Goal: Communication & Community: Answer question/provide support

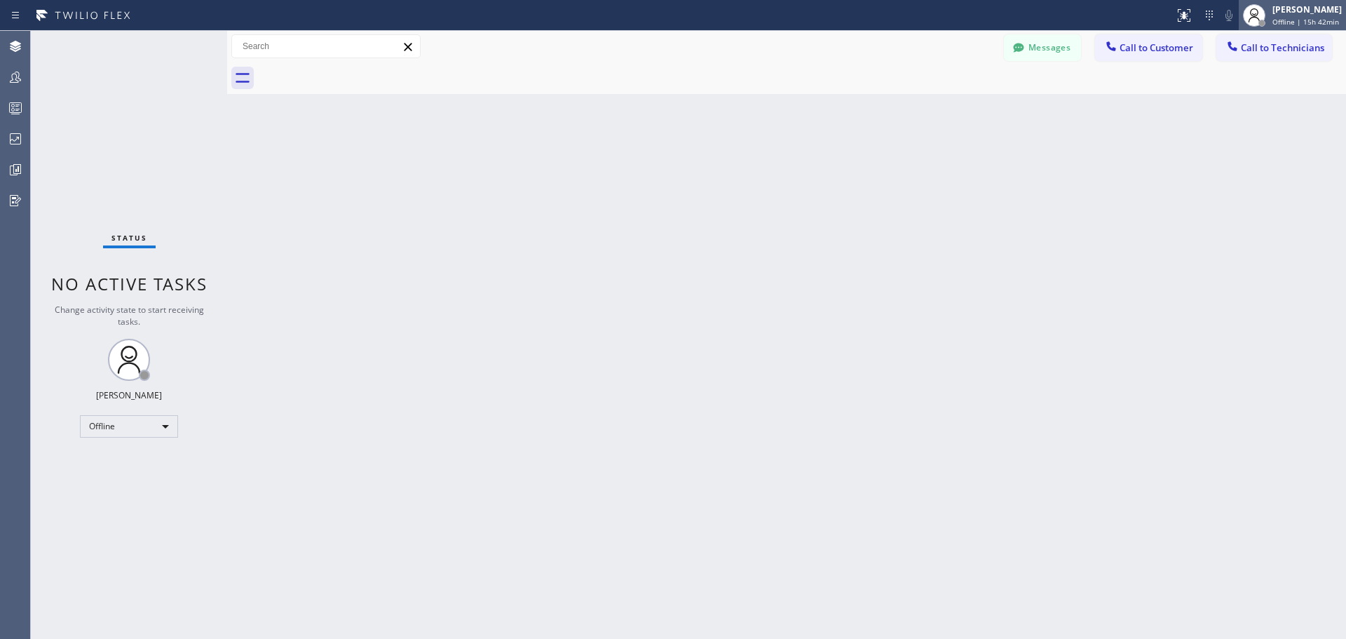
click at [1295, 19] on span "Offline | 15h 42min" at bounding box center [1305, 22] width 67 height 10
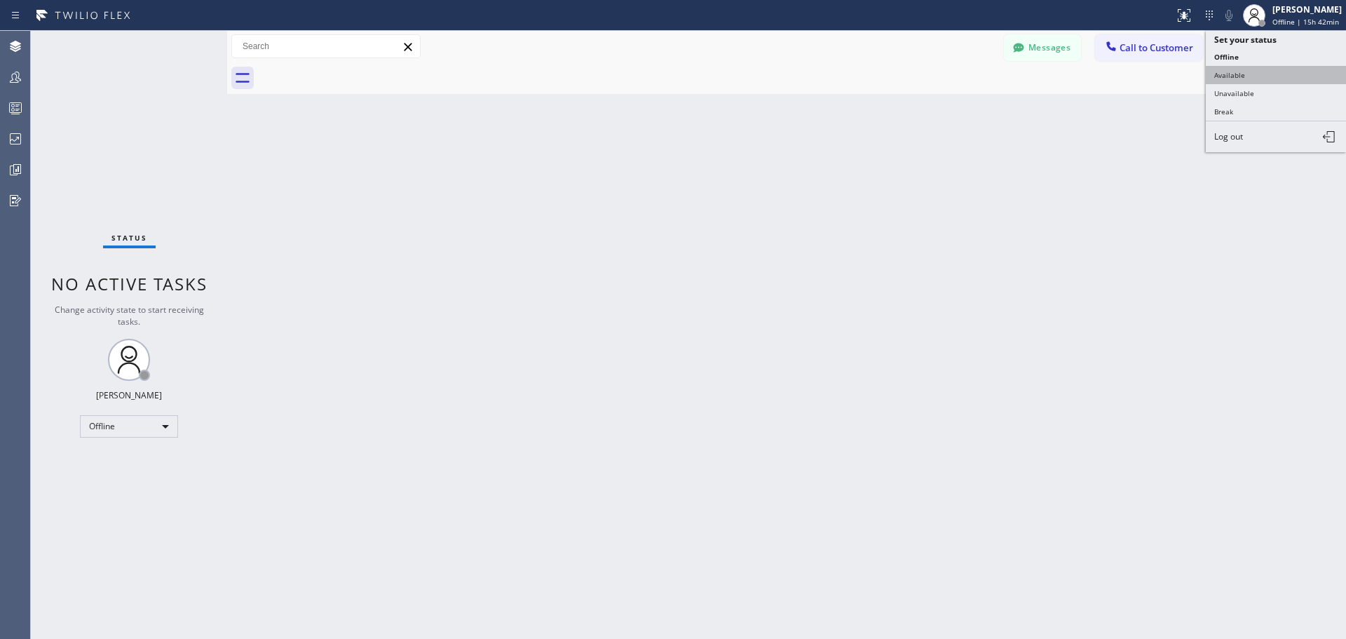
click at [1281, 77] on button "Available" at bounding box center [1276, 75] width 140 height 18
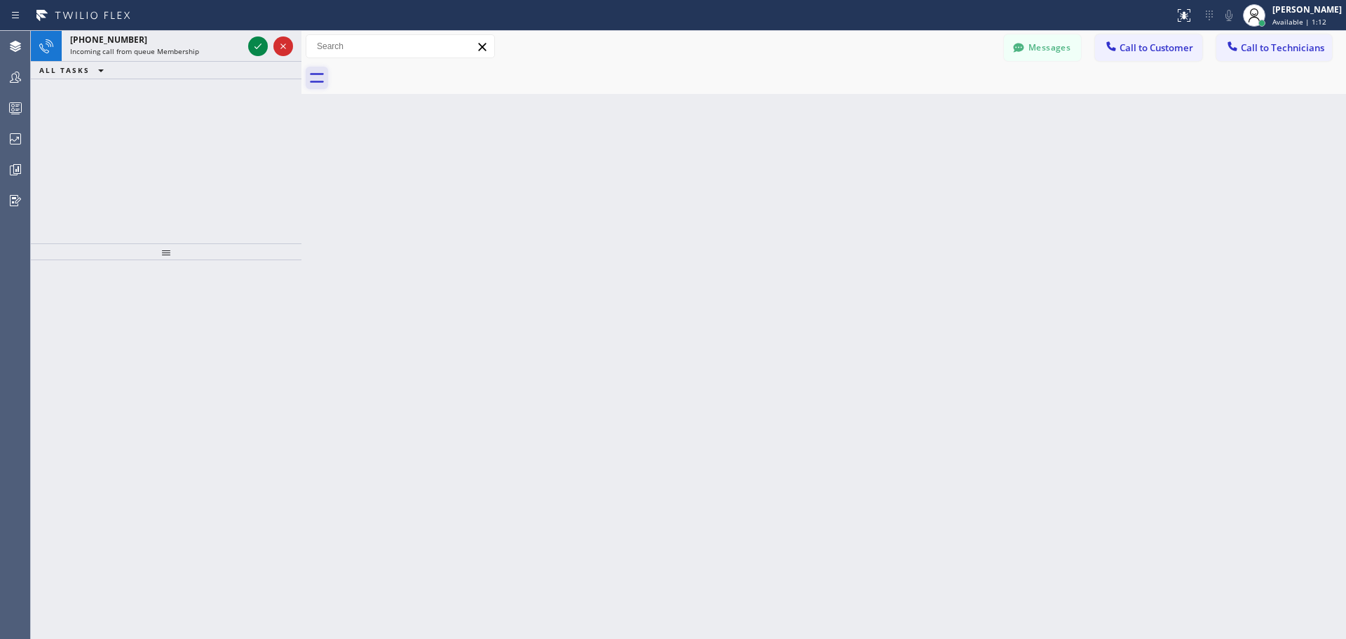
drag, startPoint x: 226, startPoint y: 50, endPoint x: 323, endPoint y: 67, distance: 98.1
click at [301, 60] on div at bounding box center [301, 335] width 0 height 608
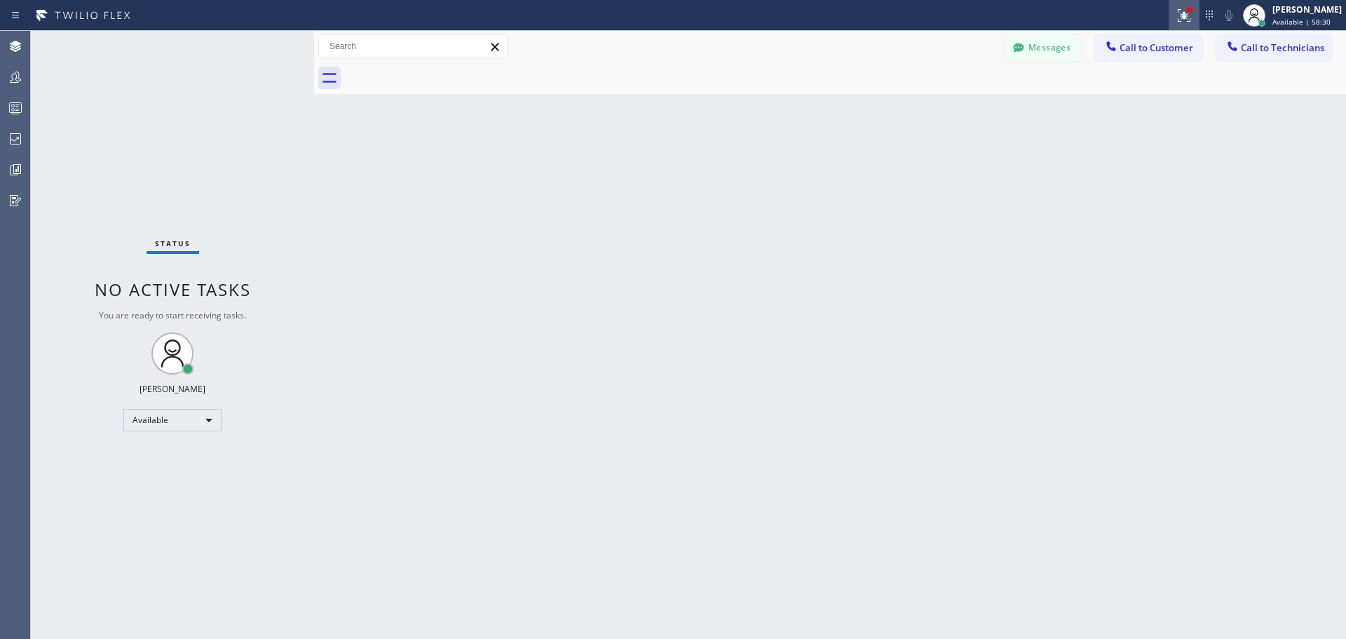
click at [1176, 14] on icon at bounding box center [1184, 15] width 17 height 17
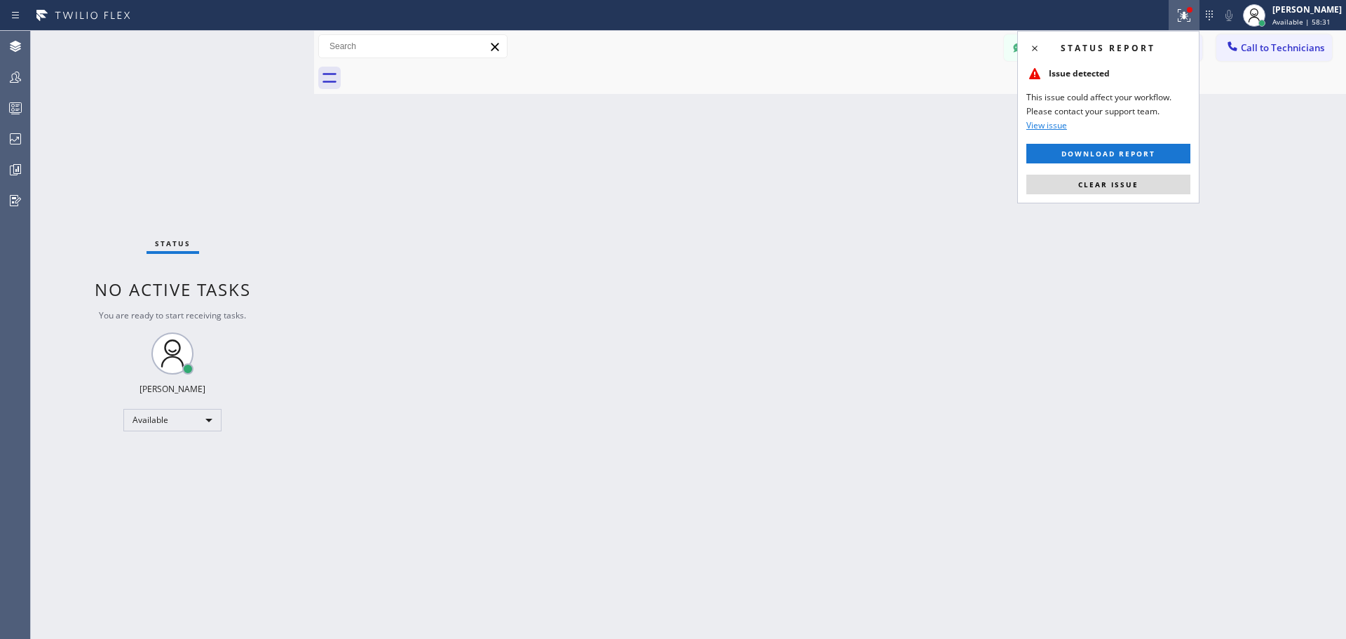
drag, startPoint x: 1116, startPoint y: 184, endPoint x: 1087, endPoint y: 194, distance: 30.4
click at [1115, 184] on span "Clear issue" at bounding box center [1108, 184] width 60 height 10
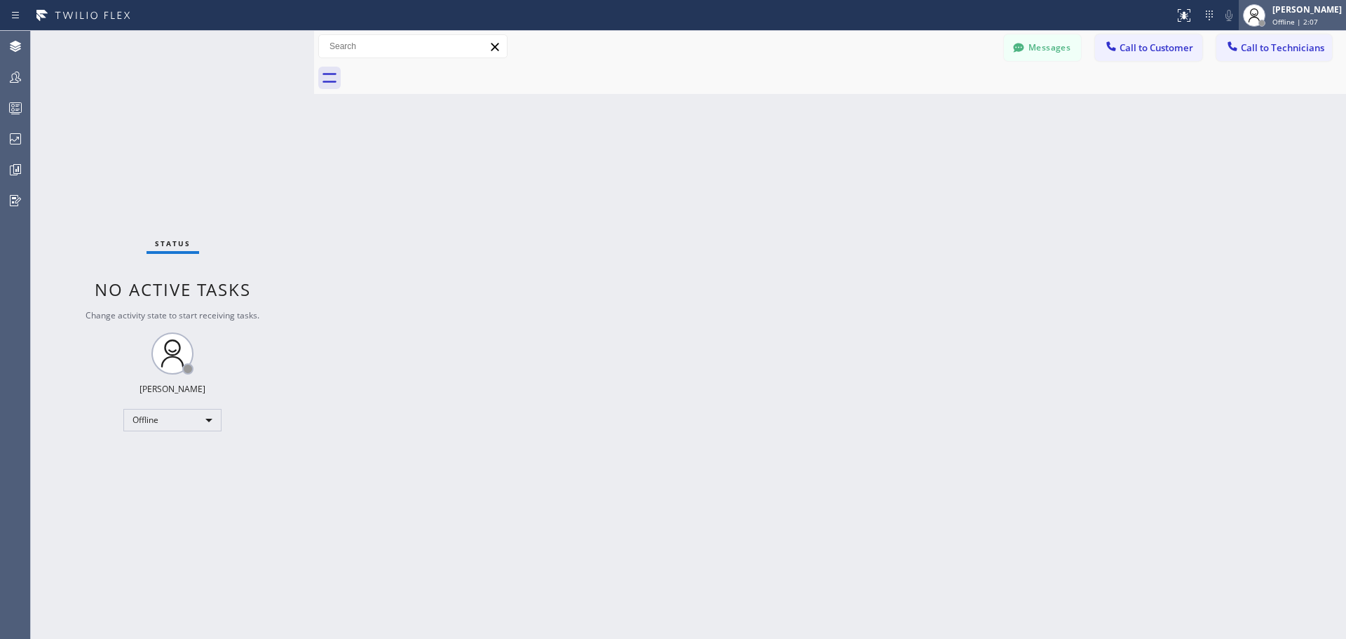
click at [1294, 19] on span "Offline | 2:07" at bounding box center [1295, 22] width 46 height 10
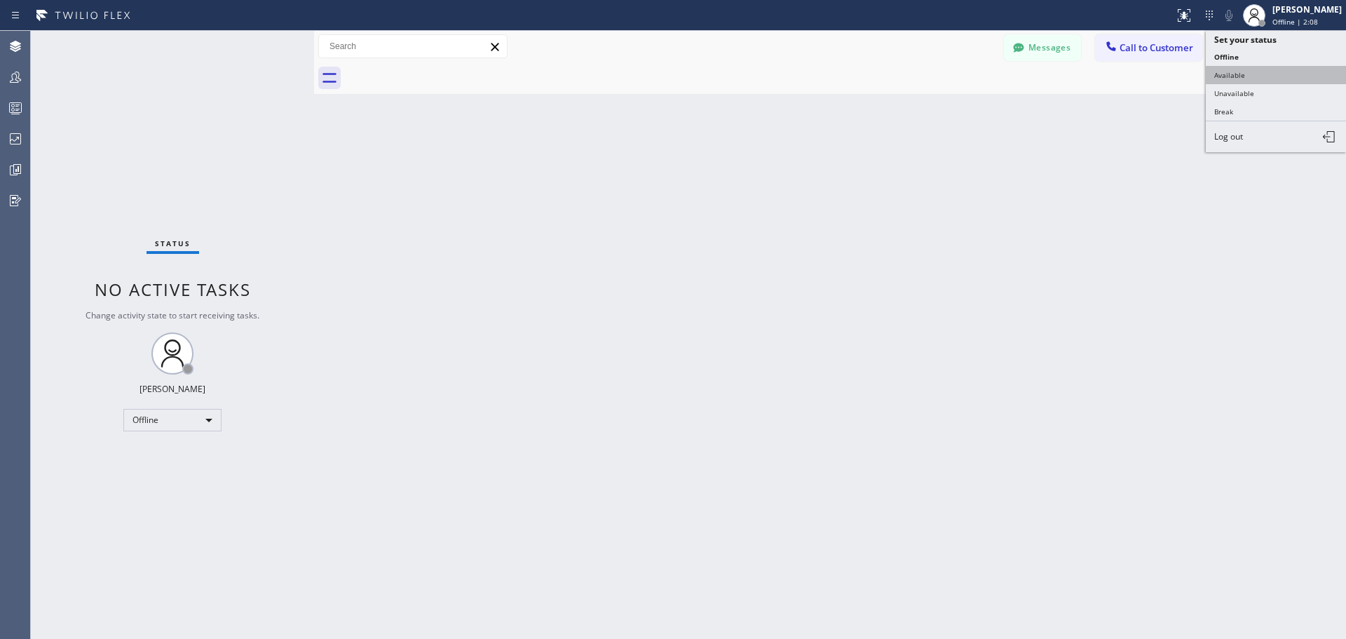
click at [1258, 73] on button "Available" at bounding box center [1276, 75] width 140 height 18
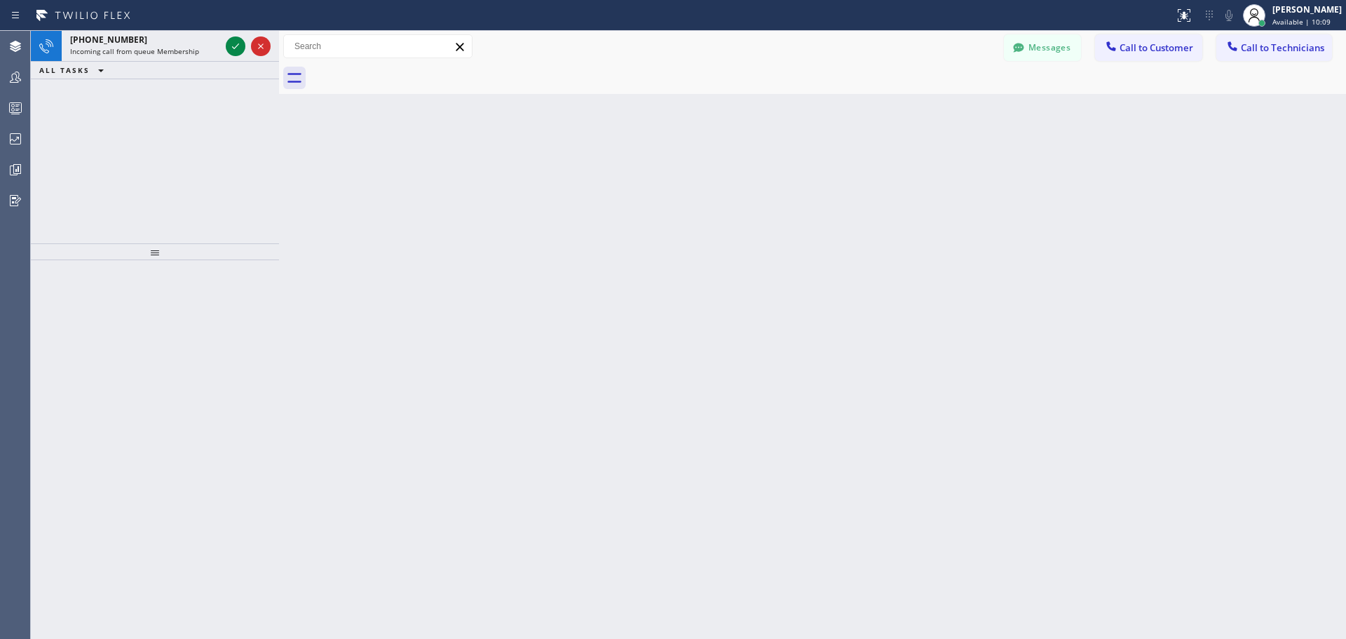
drag, startPoint x: 230, startPoint y: 43, endPoint x: 43, endPoint y: 86, distance: 191.5
click at [279, 43] on div at bounding box center [279, 335] width 0 height 608
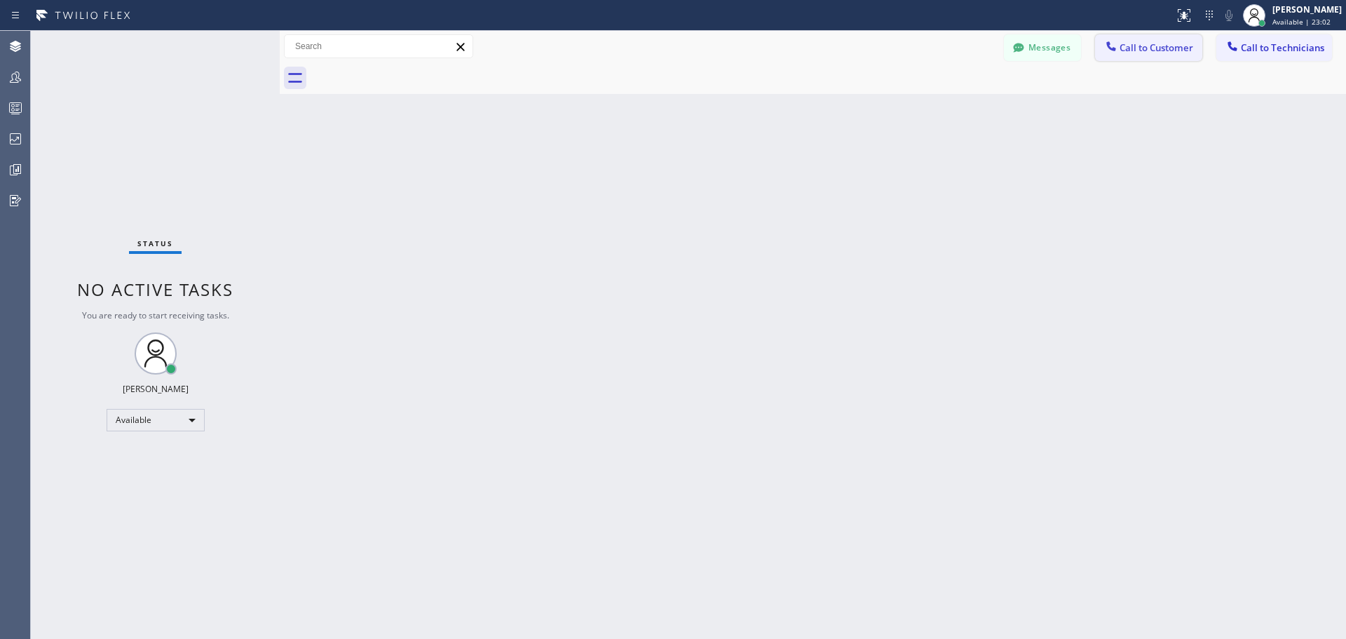
click at [1148, 57] on button "Call to Customer" at bounding box center [1148, 47] width 107 height 27
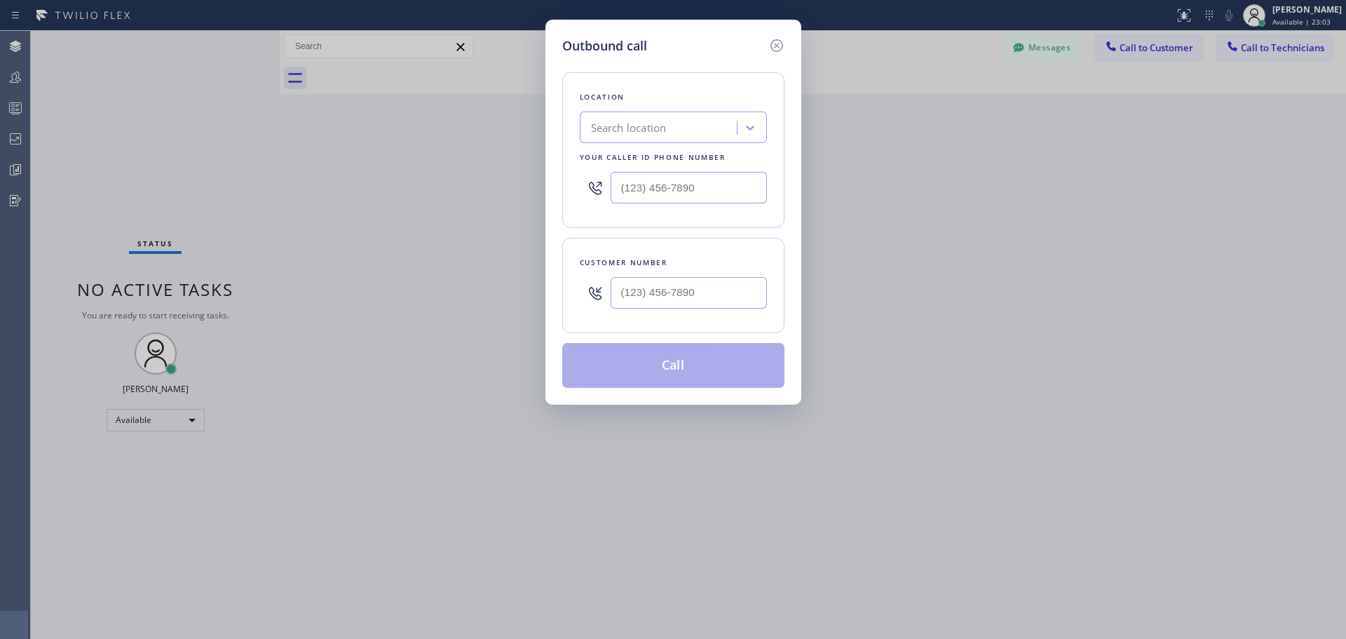
click at [660, 138] on div "Search location" at bounding box center [660, 128] width 153 height 25
type input "CSM"
click at [666, 144] on div "Home Alliance CSM" at bounding box center [673, 156] width 187 height 25
type input "[PHONE_NUMBER]"
click at [665, 283] on input "(___) ___-____" at bounding box center [689, 293] width 156 height 32
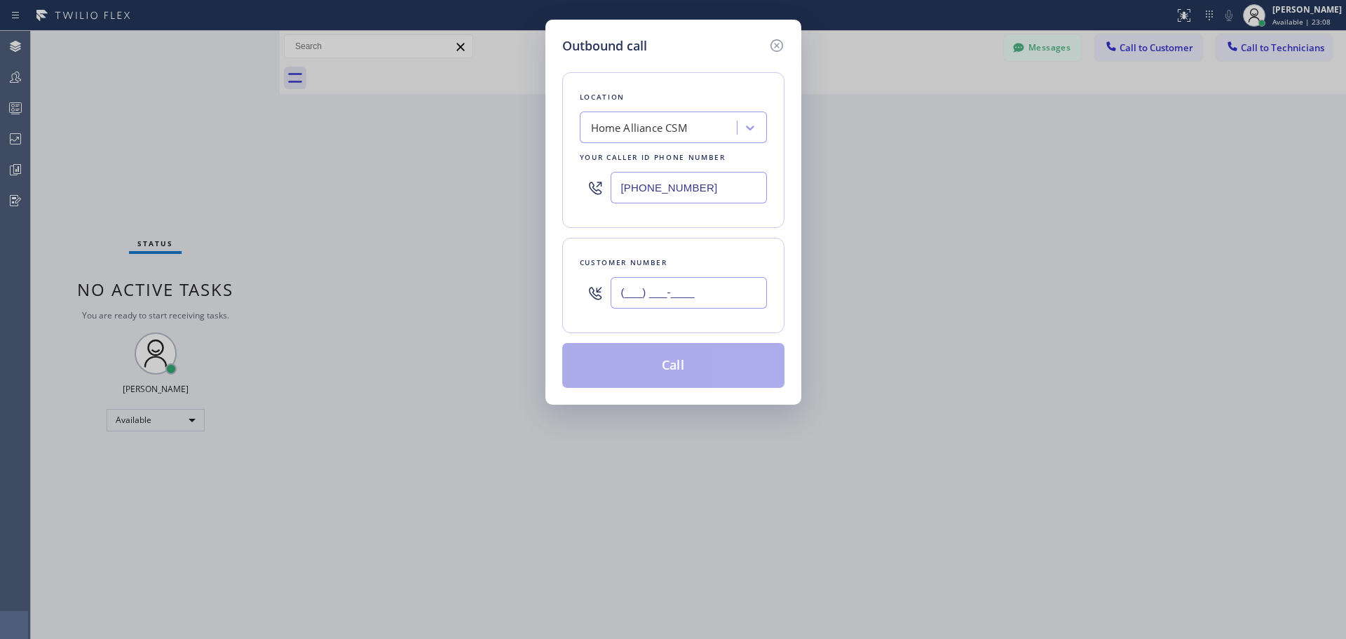
paste input "310) 310-0119"
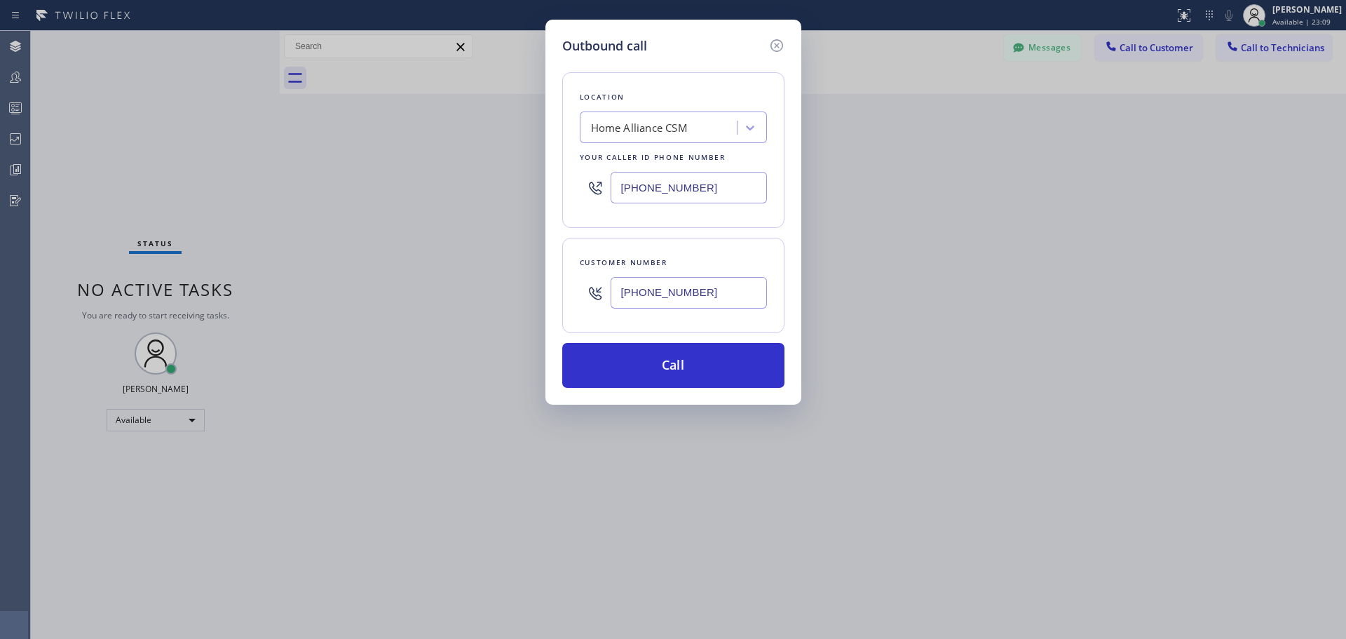
type input "[PHONE_NUMBER]"
drag, startPoint x: 663, startPoint y: 390, endPoint x: 678, endPoint y: 373, distance: 22.4
click at [667, 387] on div "Outbound call Location Home Alliance CSM Your caller id phone number [PHONE_NUM…" at bounding box center [673, 212] width 256 height 385
click at [675, 376] on button "Call" at bounding box center [673, 365] width 222 height 45
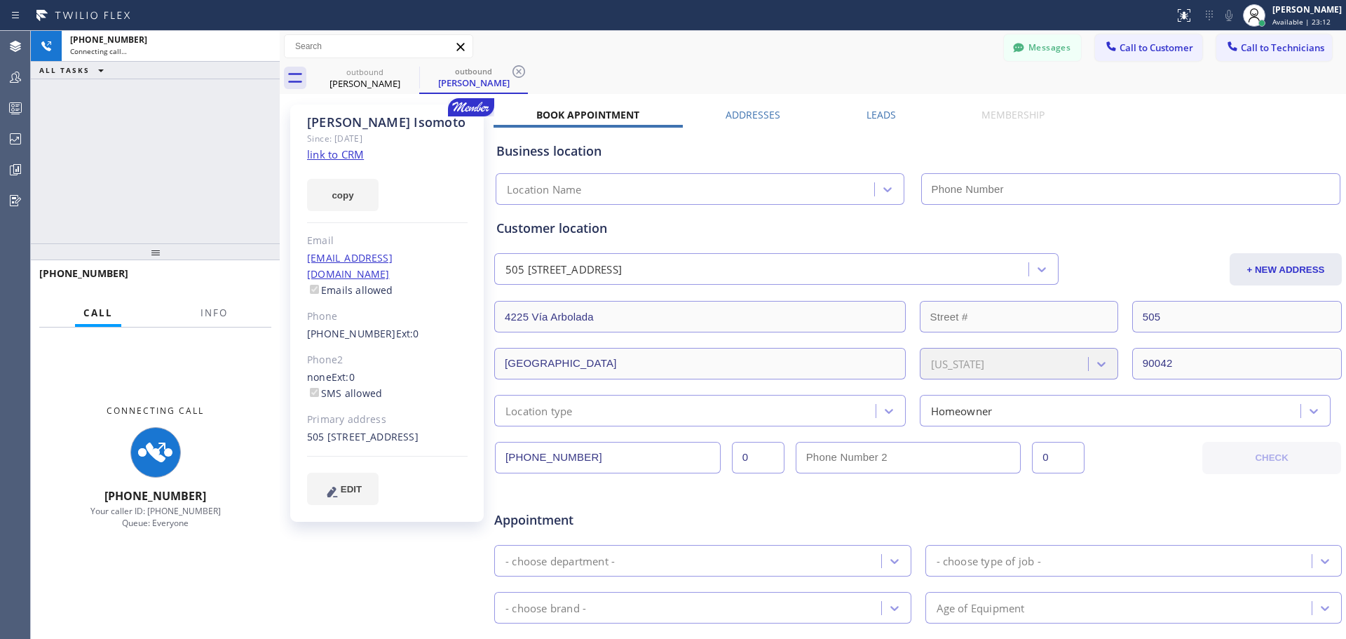
type input "[PHONE_NUMBER]"
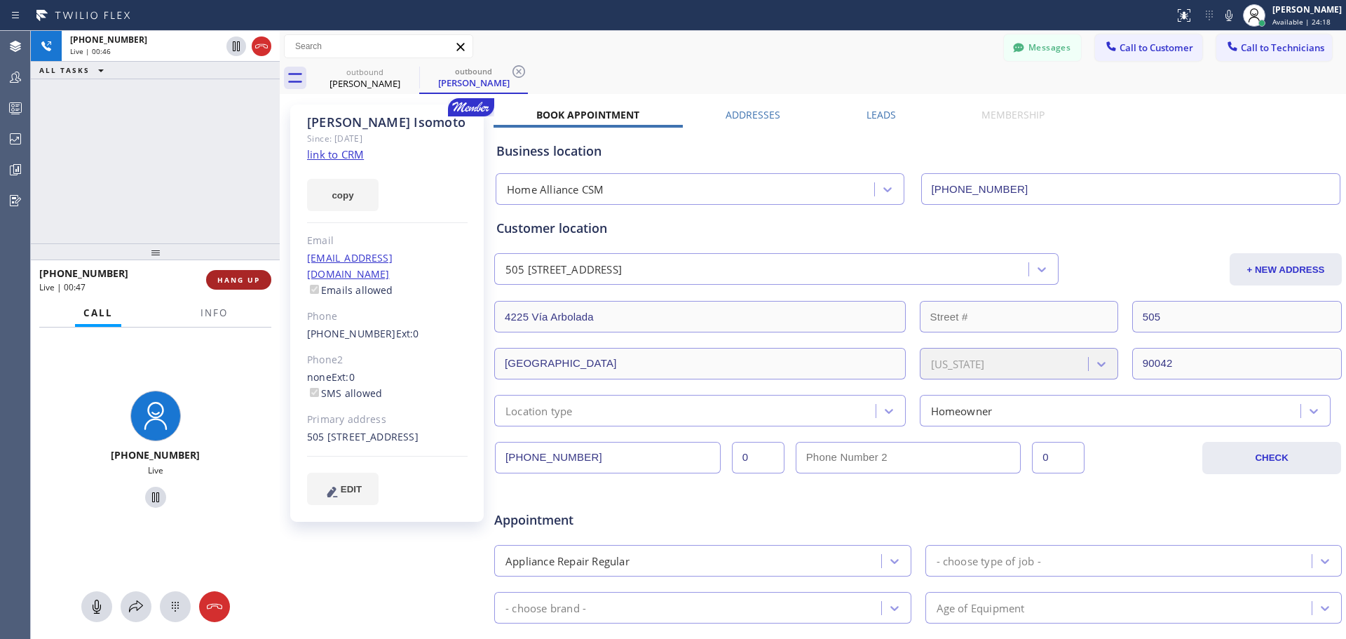
click at [240, 289] on button "HANG UP" at bounding box center [238, 280] width 65 height 20
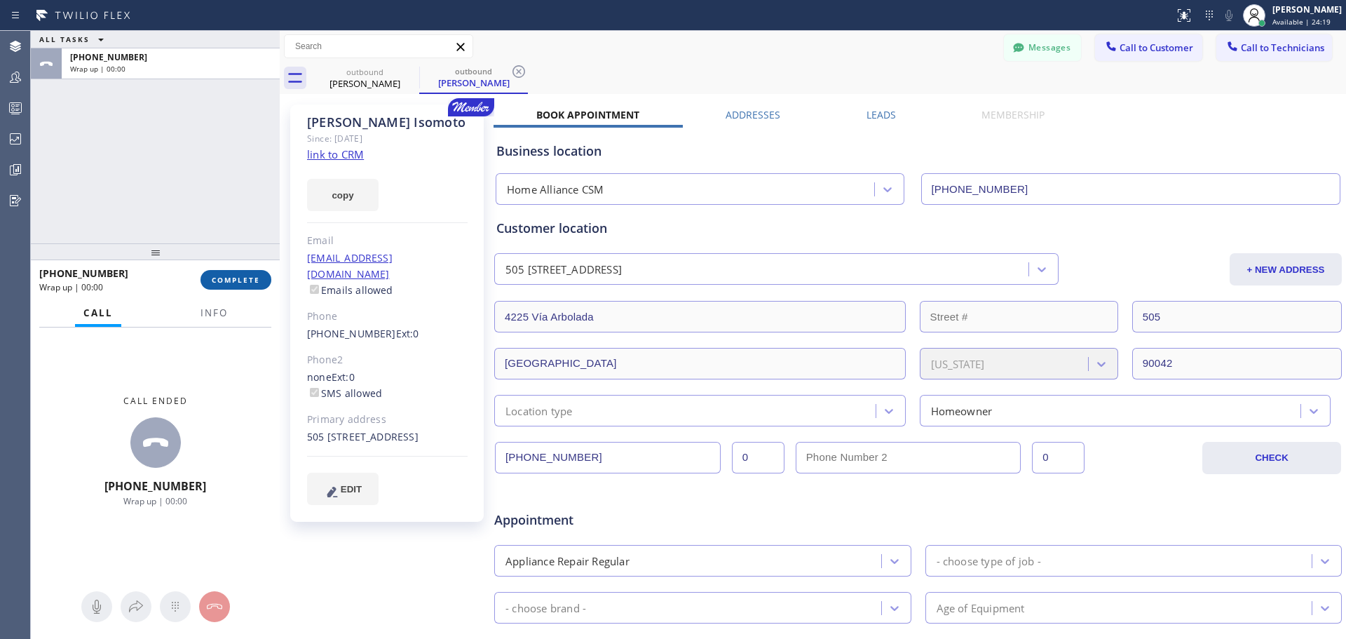
click at [257, 280] on span "COMPLETE" at bounding box center [236, 280] width 48 height 10
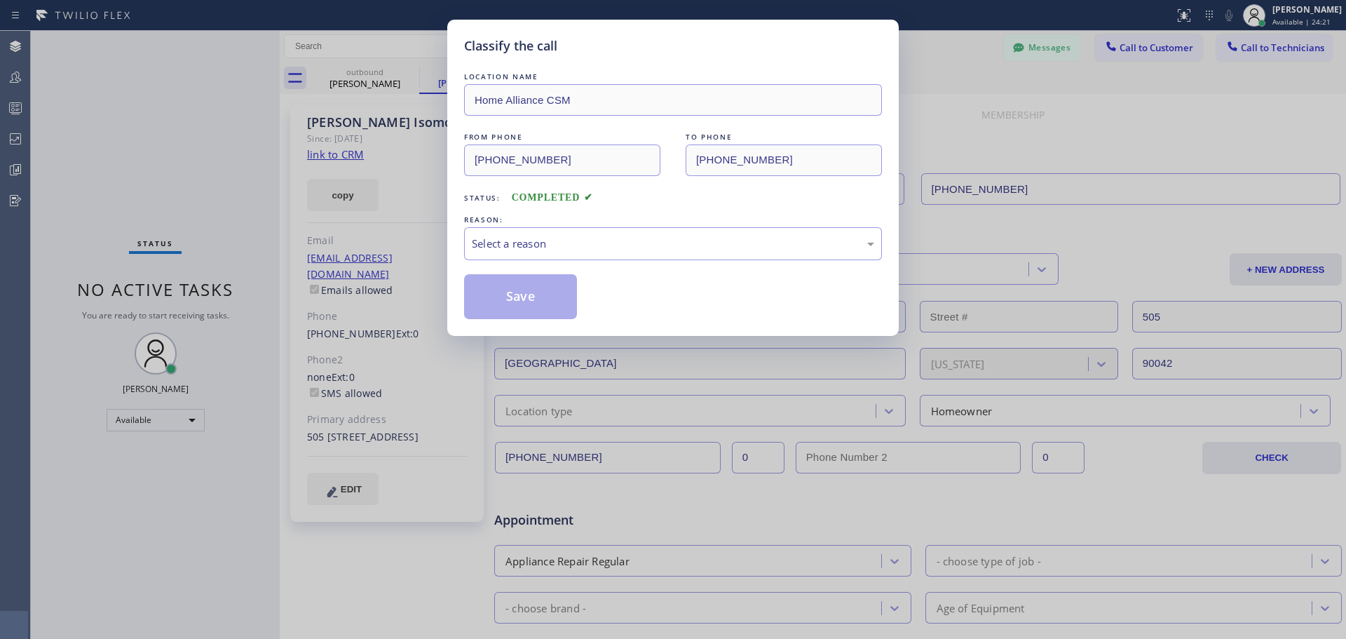
click at [708, 216] on div "REASON:" at bounding box center [673, 219] width 418 height 15
click at [710, 236] on div "Select a reason" at bounding box center [673, 244] width 402 height 16
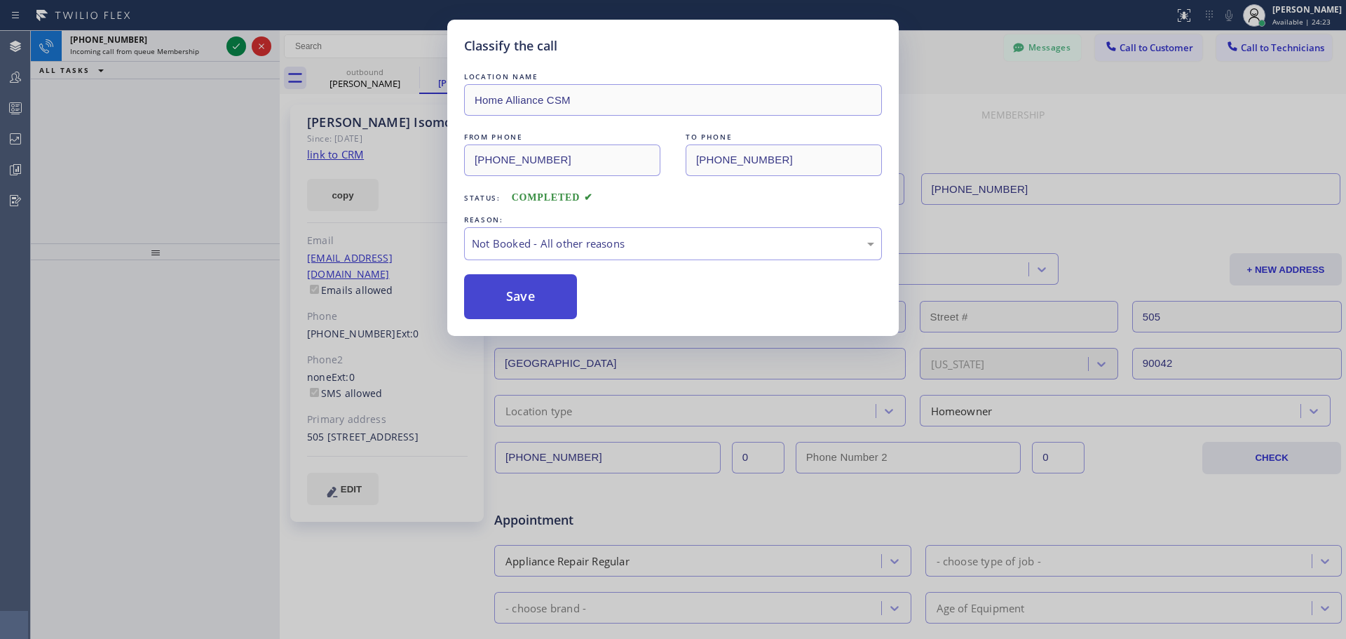
click at [526, 297] on button "Save" at bounding box center [520, 296] width 113 height 45
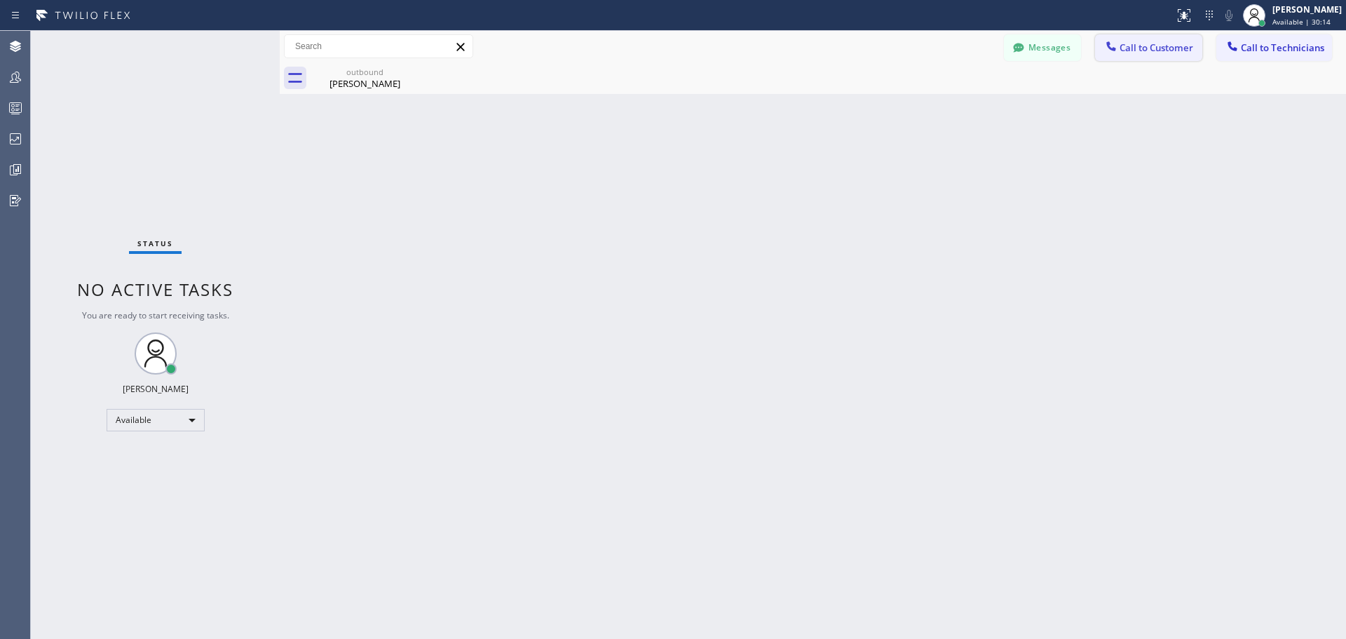
click at [1167, 43] on span "Call to Customer" at bounding box center [1157, 47] width 74 height 13
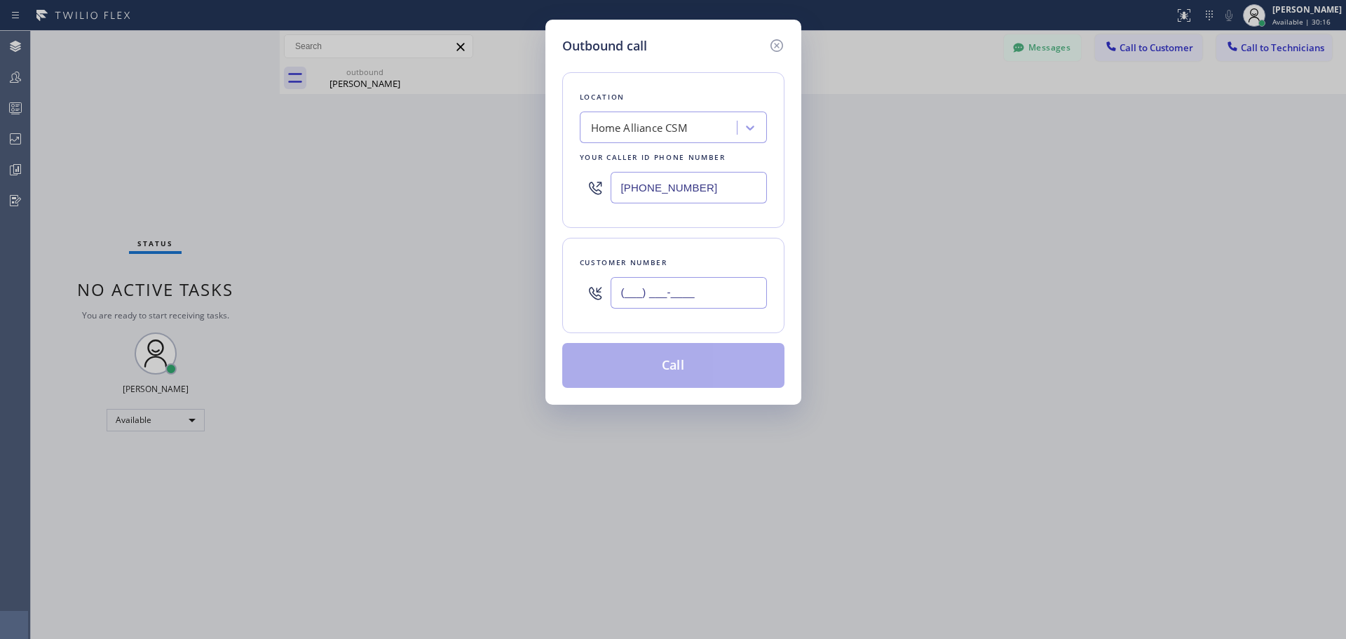
click at [644, 300] on input "(___) ___-____" at bounding box center [689, 293] width 156 height 32
paste input "408) 836-2217"
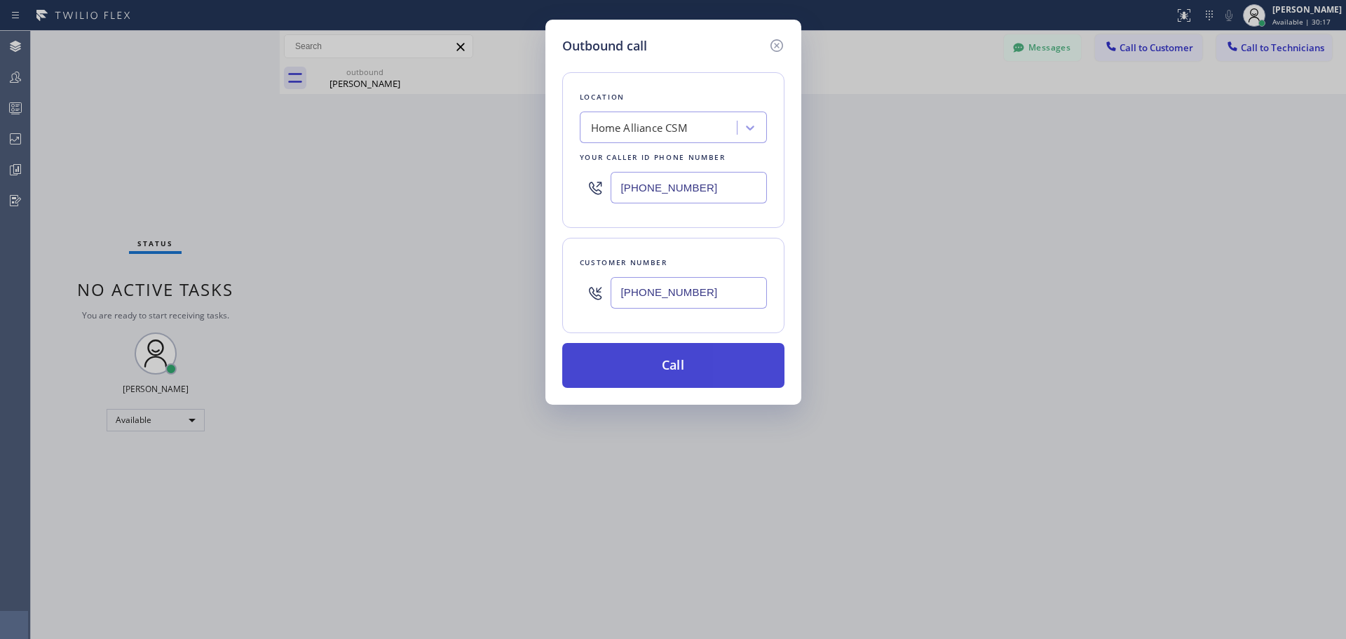
type input "[PHONE_NUMBER]"
click at [652, 368] on button "Call" at bounding box center [673, 365] width 222 height 45
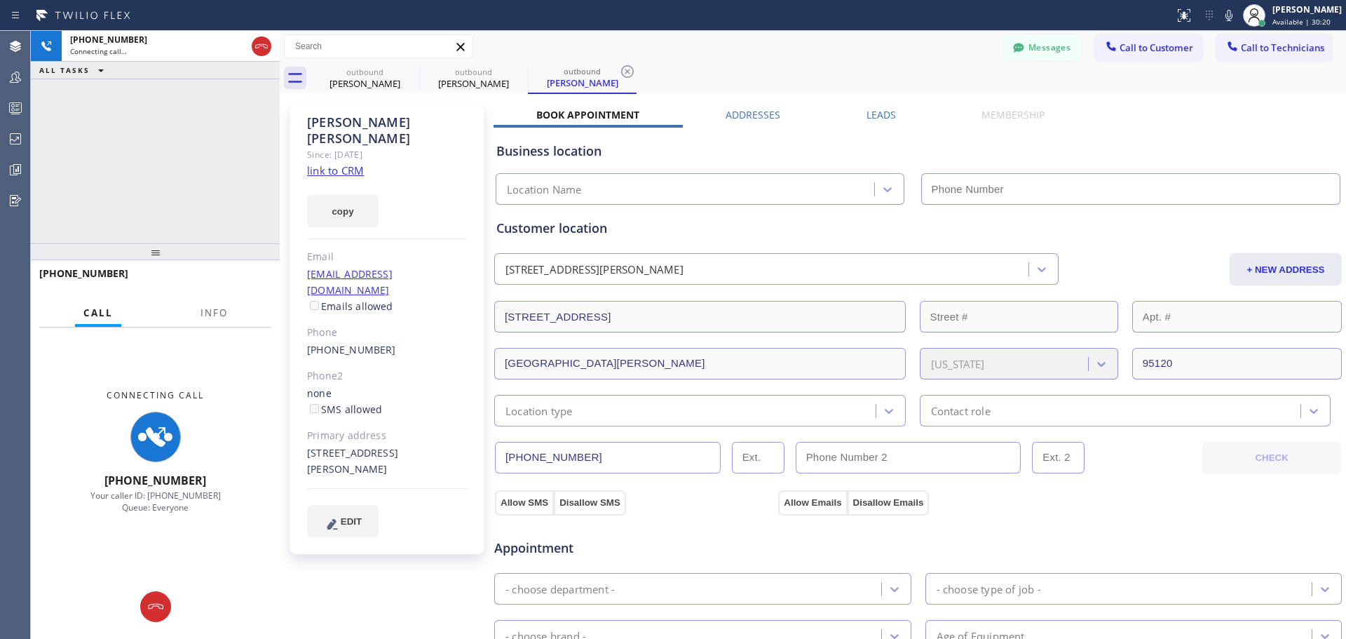
type input "[PHONE_NUMBER]"
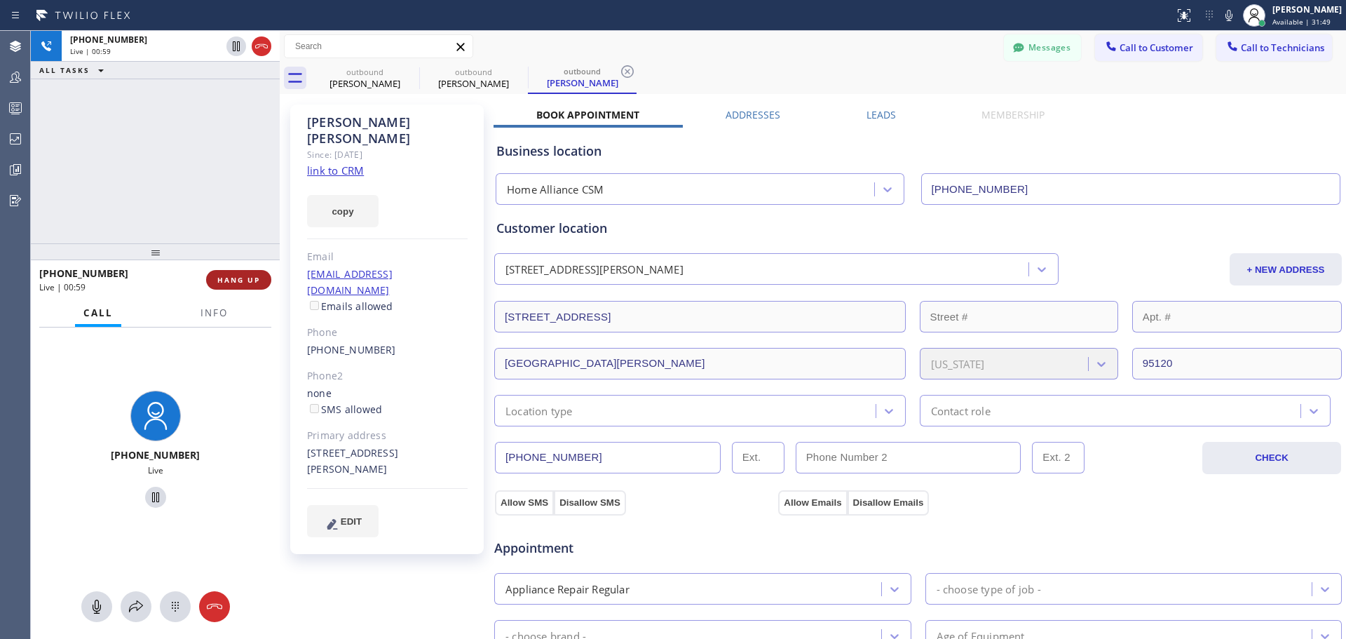
click at [254, 289] on button "HANG UP" at bounding box center [238, 280] width 65 height 20
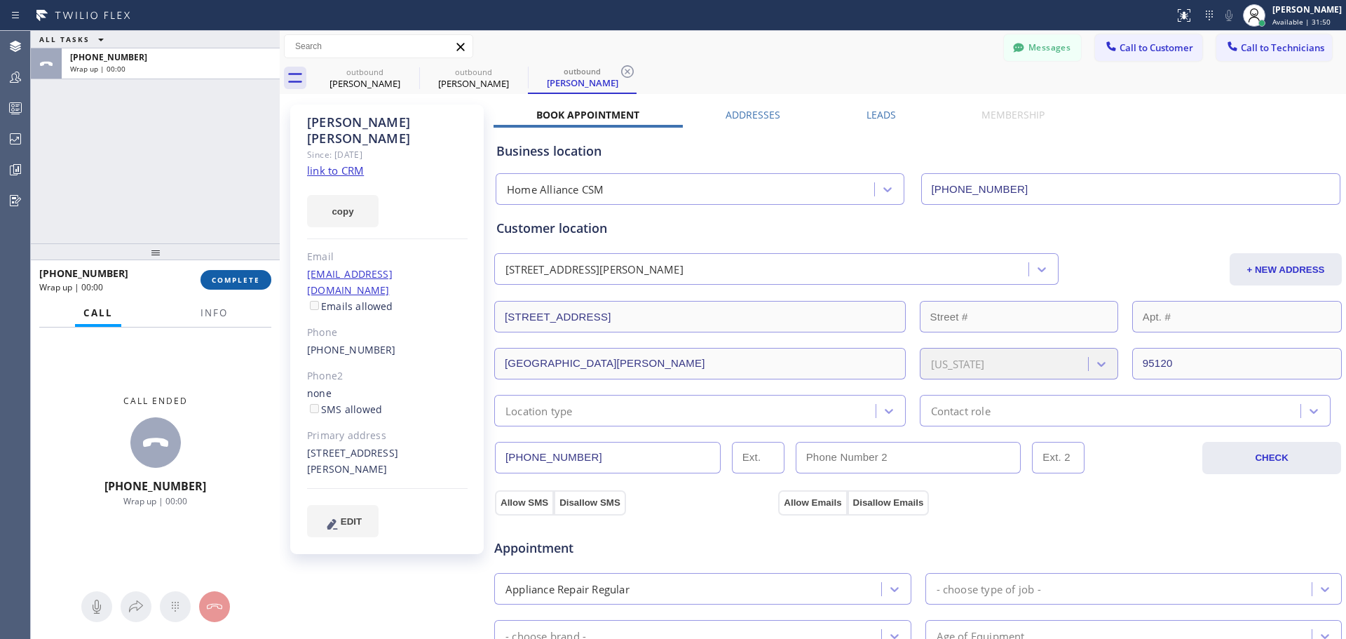
click at [248, 279] on span "COMPLETE" at bounding box center [236, 280] width 48 height 10
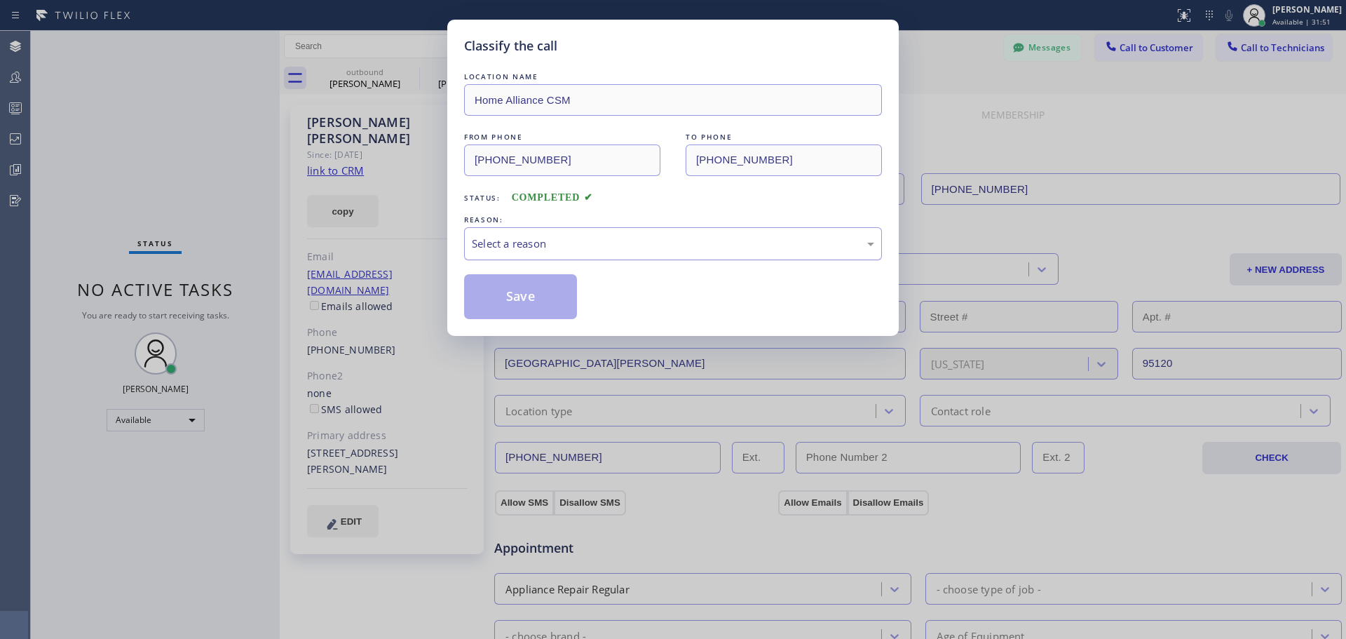
click at [670, 243] on div "Select a reason" at bounding box center [673, 244] width 402 height 16
click at [529, 304] on button "Save" at bounding box center [520, 296] width 113 height 45
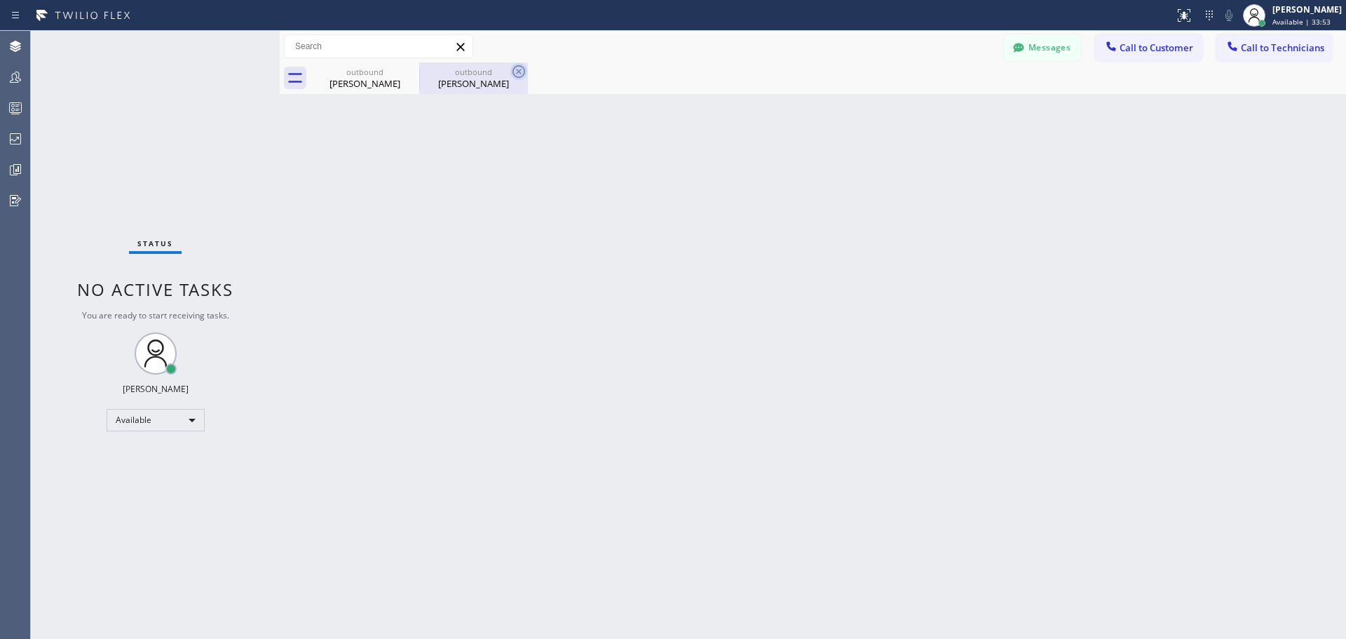
click at [515, 69] on icon at bounding box center [518, 71] width 17 height 17
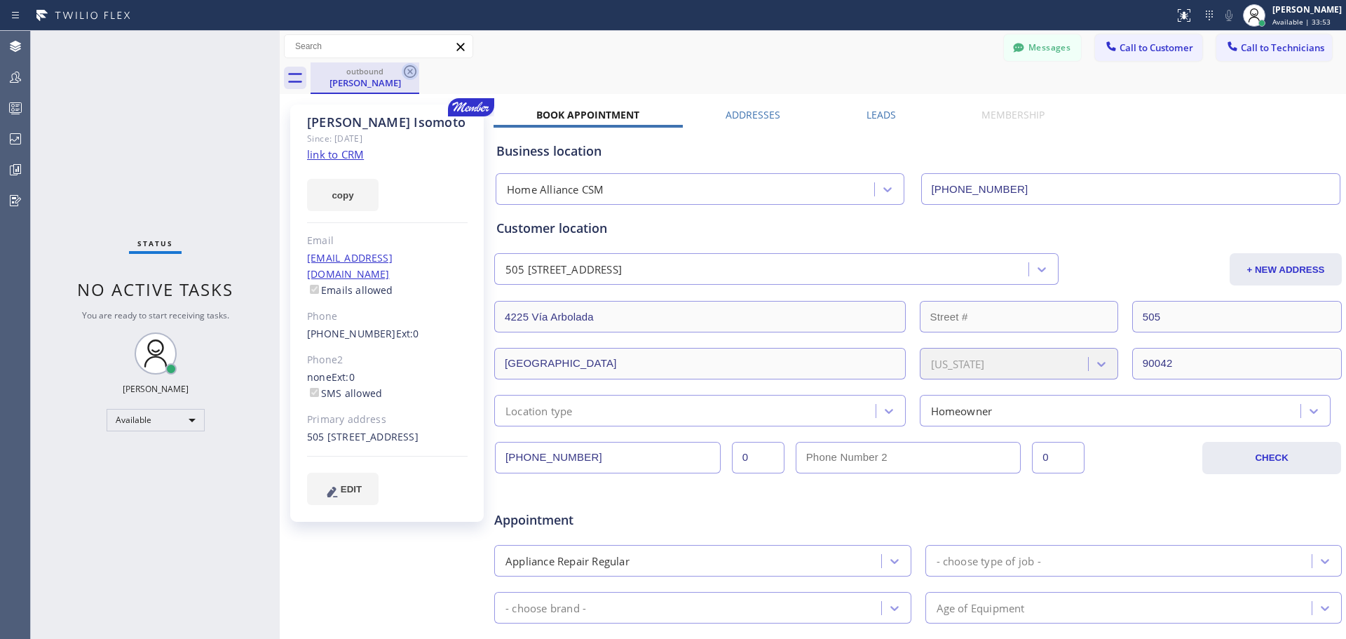
click at [409, 72] on icon at bounding box center [410, 71] width 13 height 13
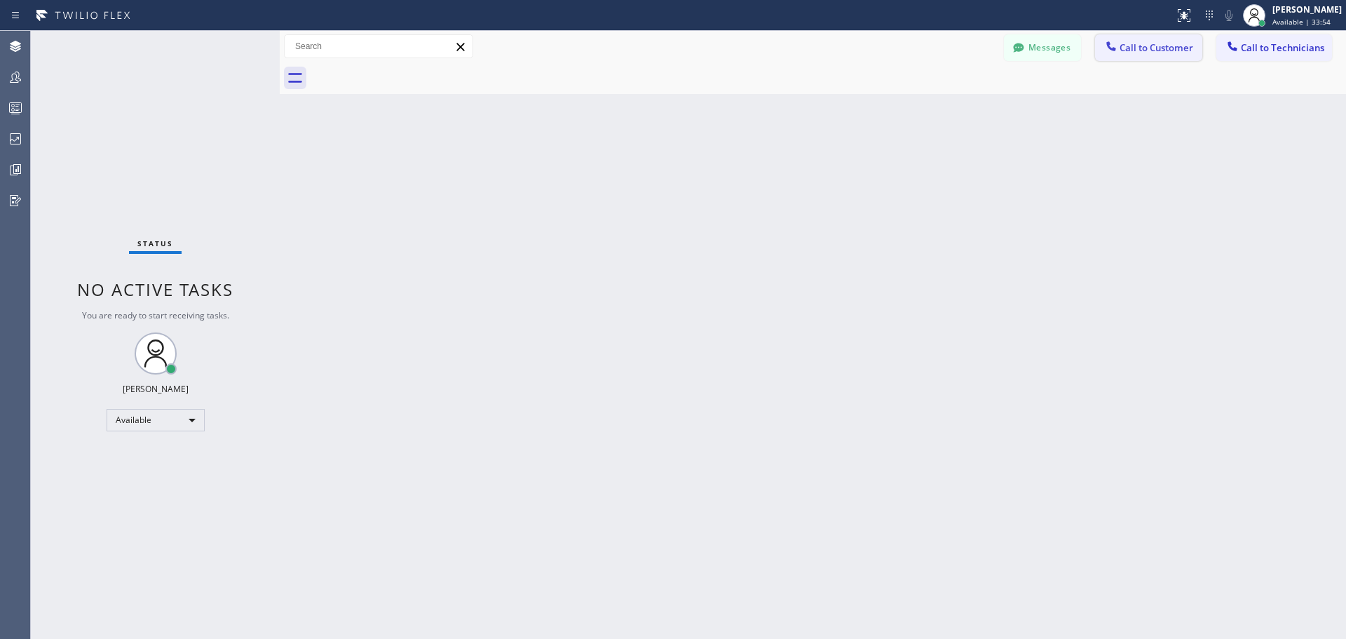
click at [1165, 52] on span "Call to Customer" at bounding box center [1157, 47] width 74 height 13
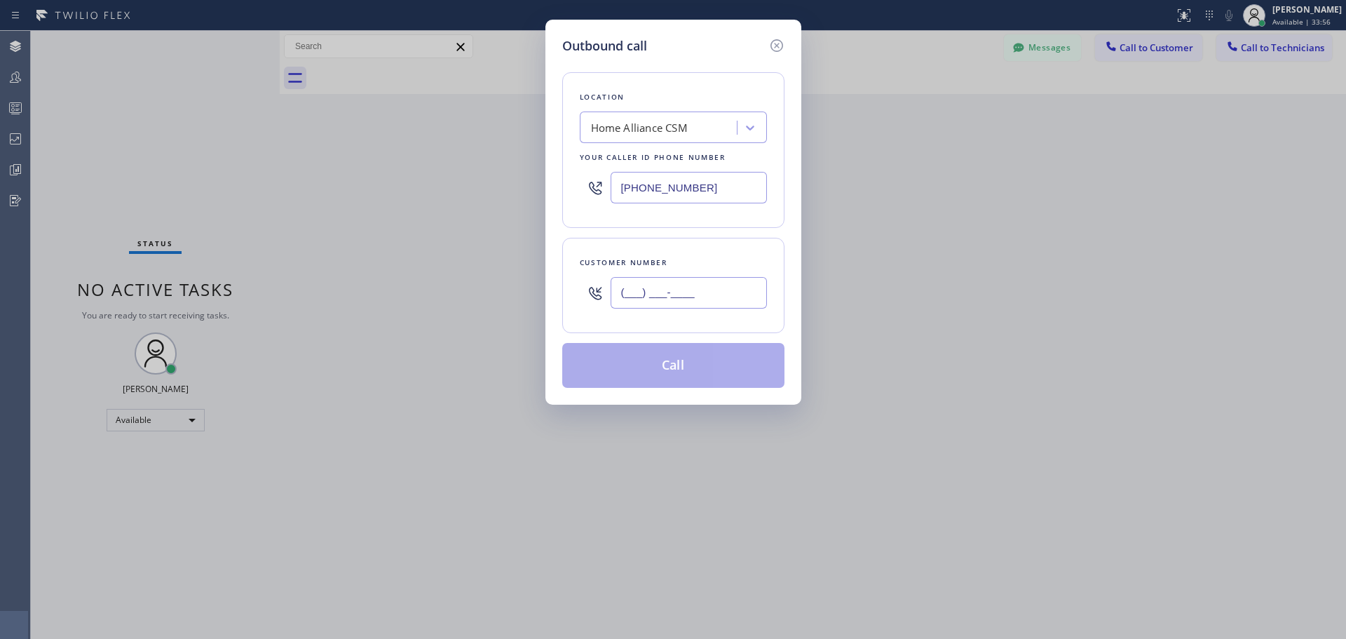
click at [684, 294] on input "(___) ___-____" at bounding box center [689, 293] width 156 height 32
paste input "623) 640-1895"
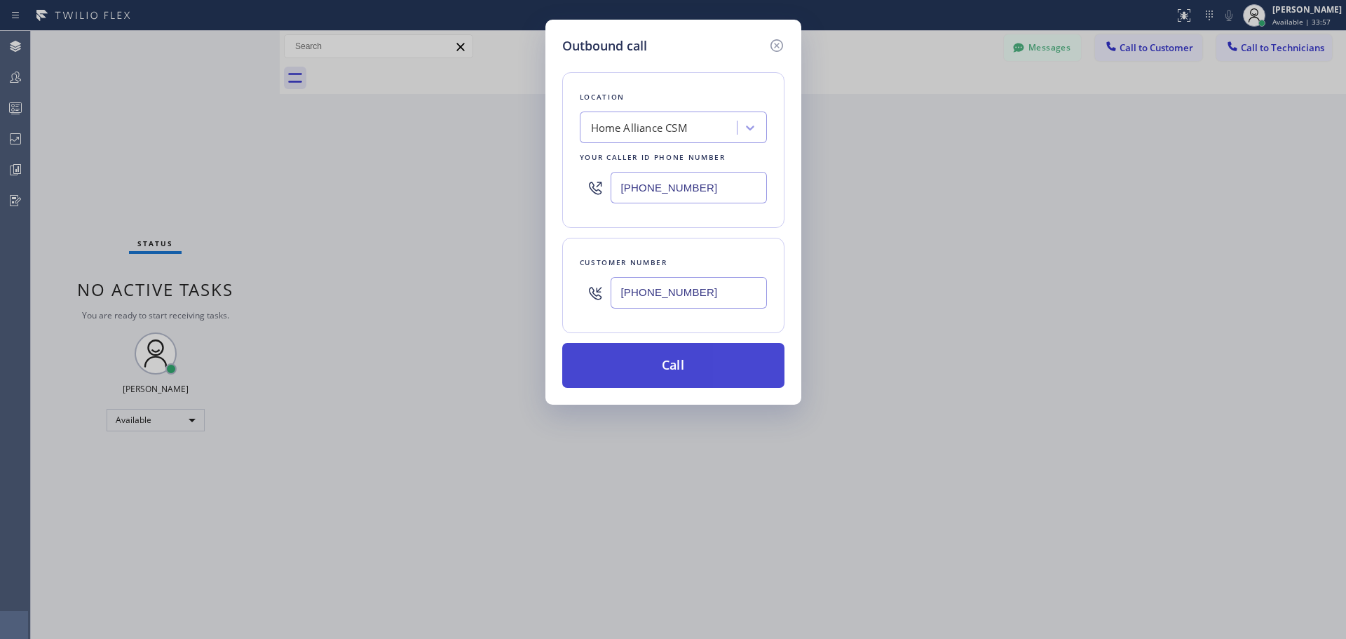
type input "[PHONE_NUMBER]"
click at [705, 355] on button "Call" at bounding box center [673, 365] width 222 height 45
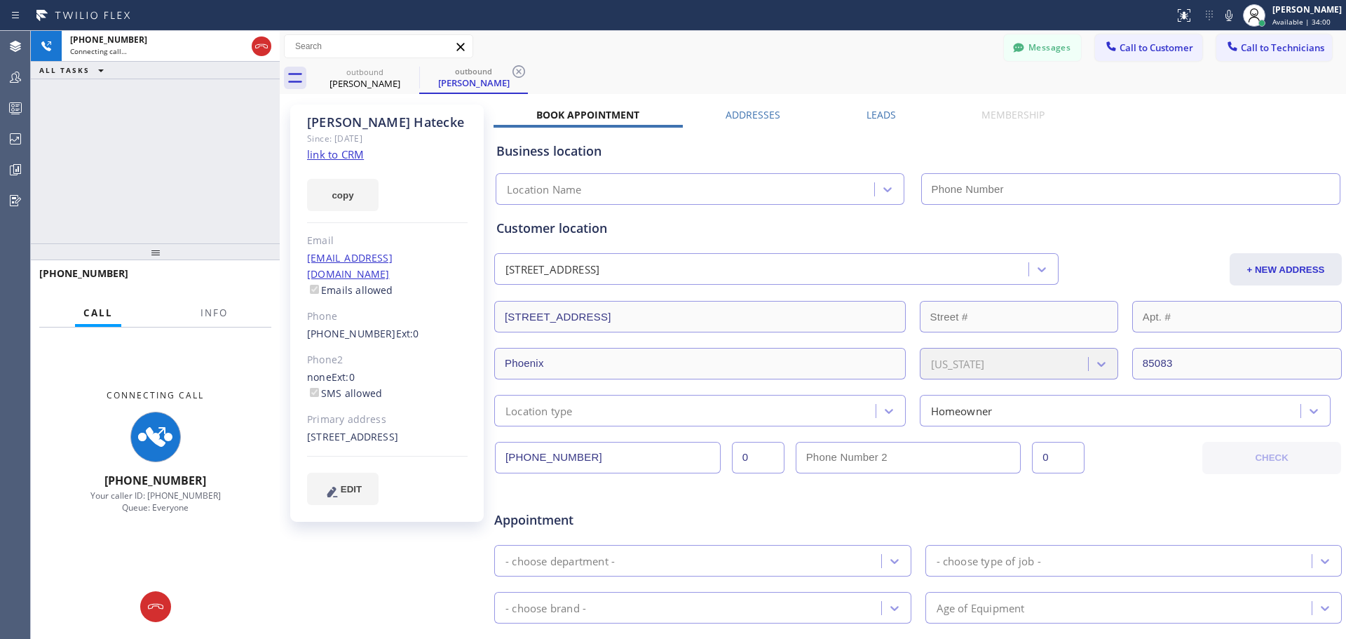
type input "[PHONE_NUMBER]"
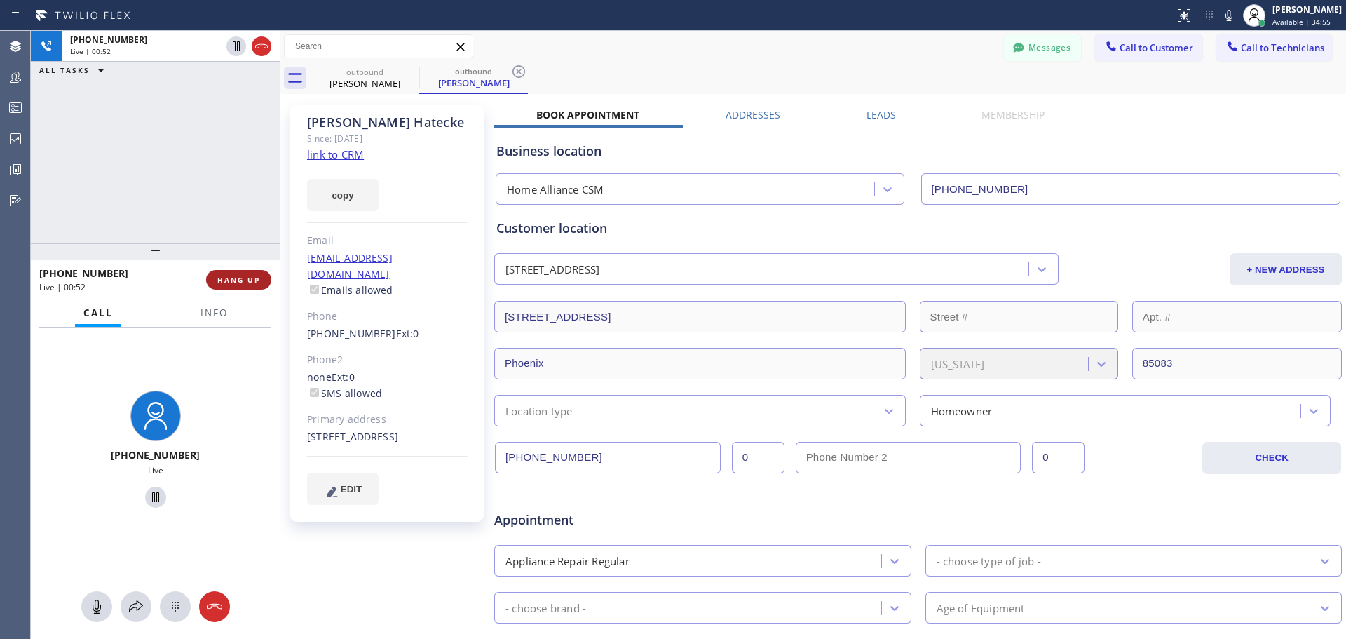
click at [232, 274] on button "HANG UP" at bounding box center [238, 280] width 65 height 20
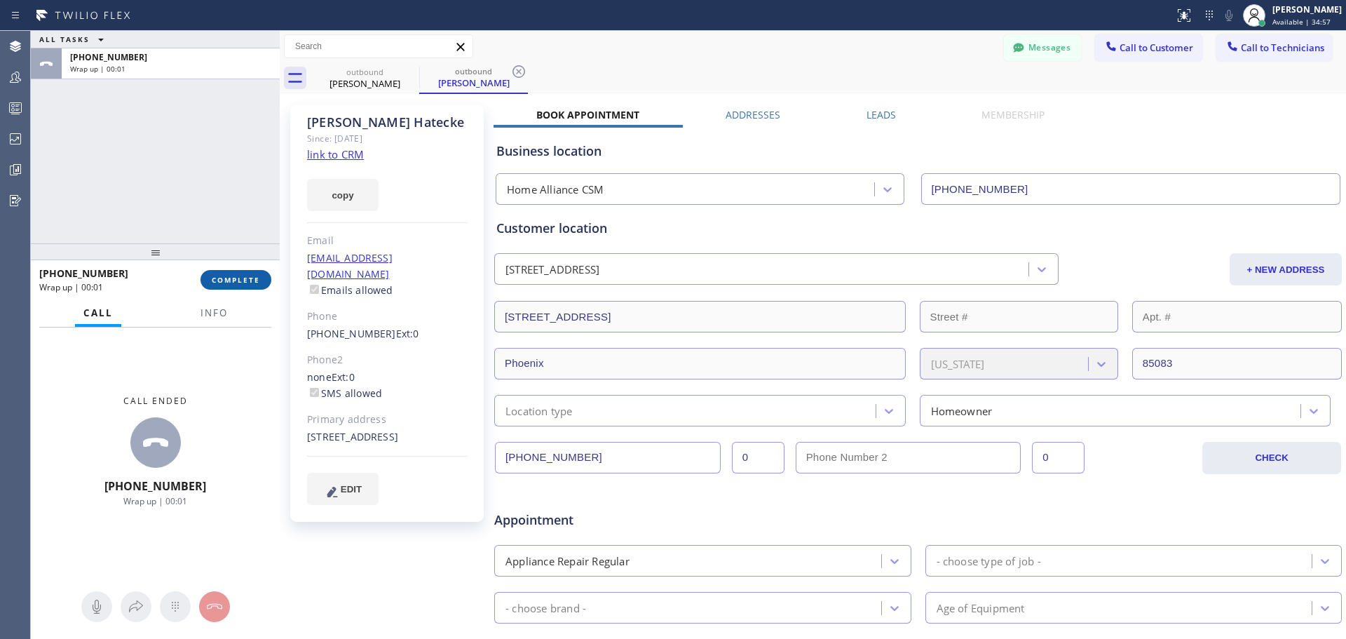
click at [243, 279] on span "COMPLETE" at bounding box center [236, 280] width 48 height 10
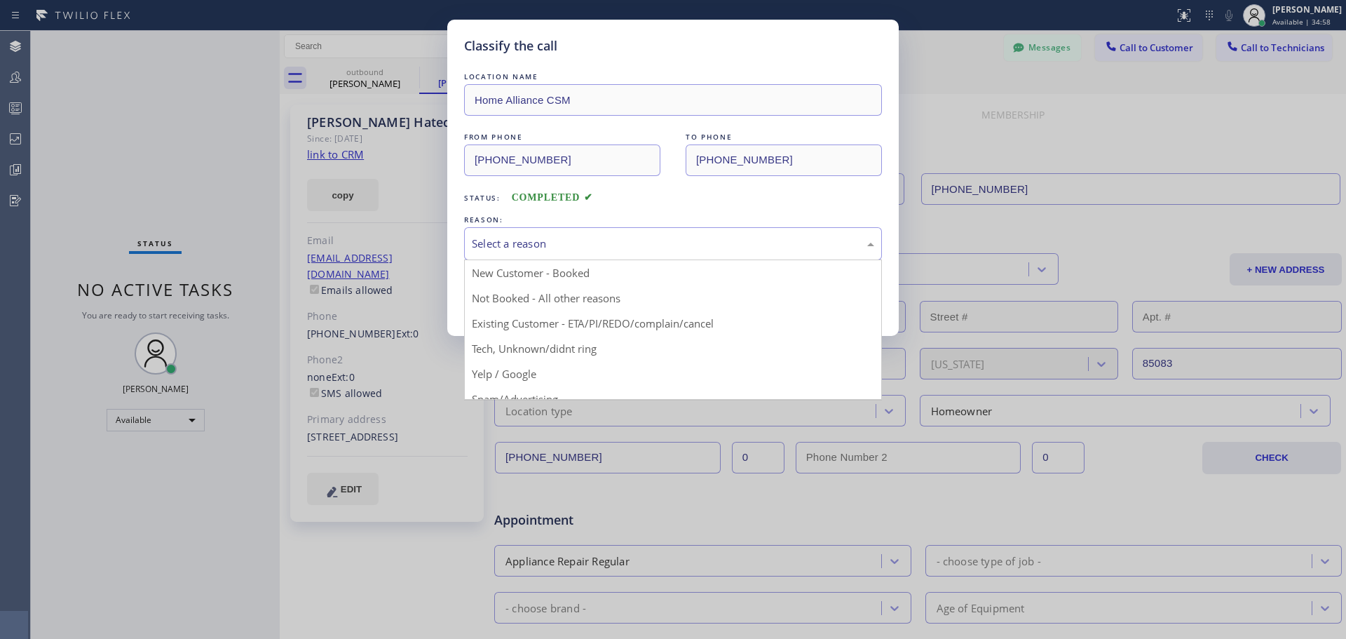
click at [739, 250] on div "Select a reason" at bounding box center [673, 244] width 402 height 16
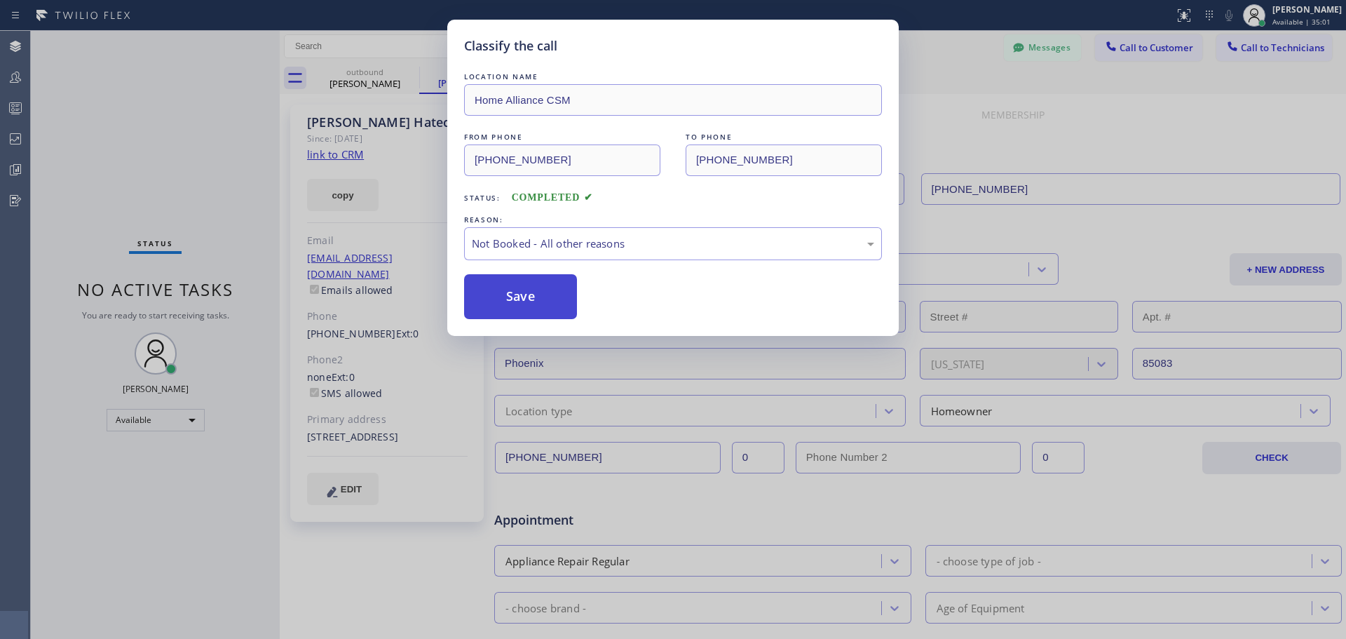
click at [548, 297] on button "Save" at bounding box center [520, 296] width 113 height 45
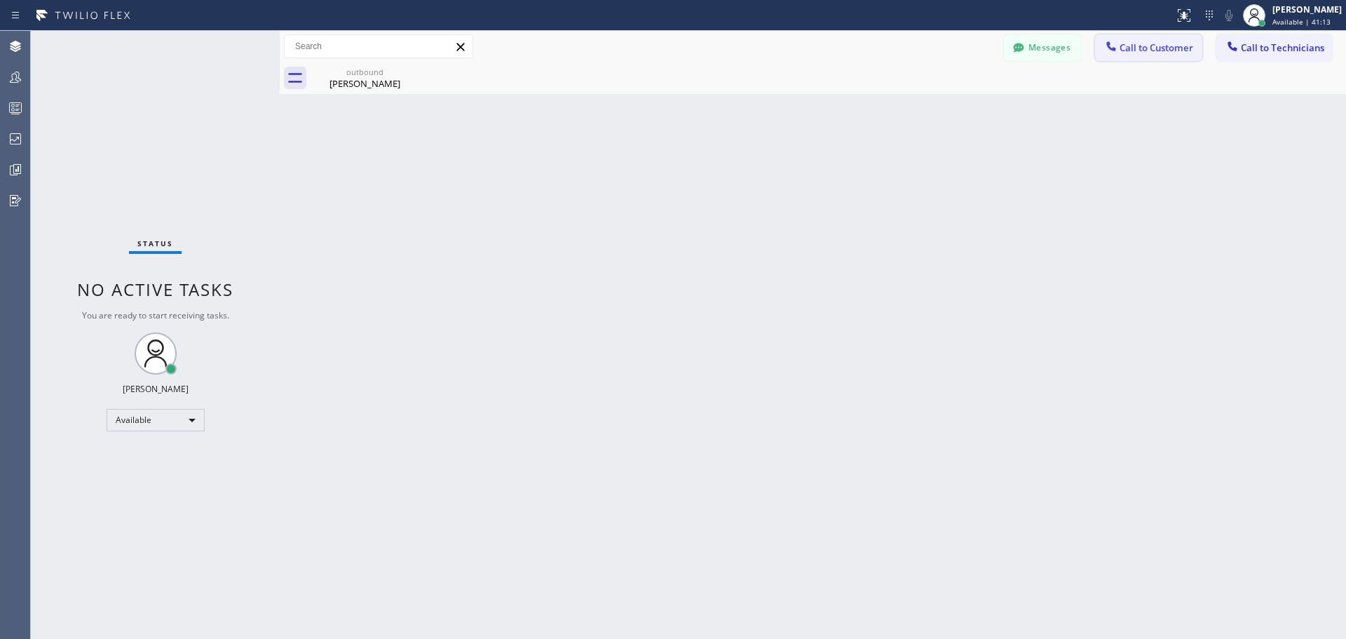
click at [1134, 50] on span "Call to Customer" at bounding box center [1157, 47] width 74 height 13
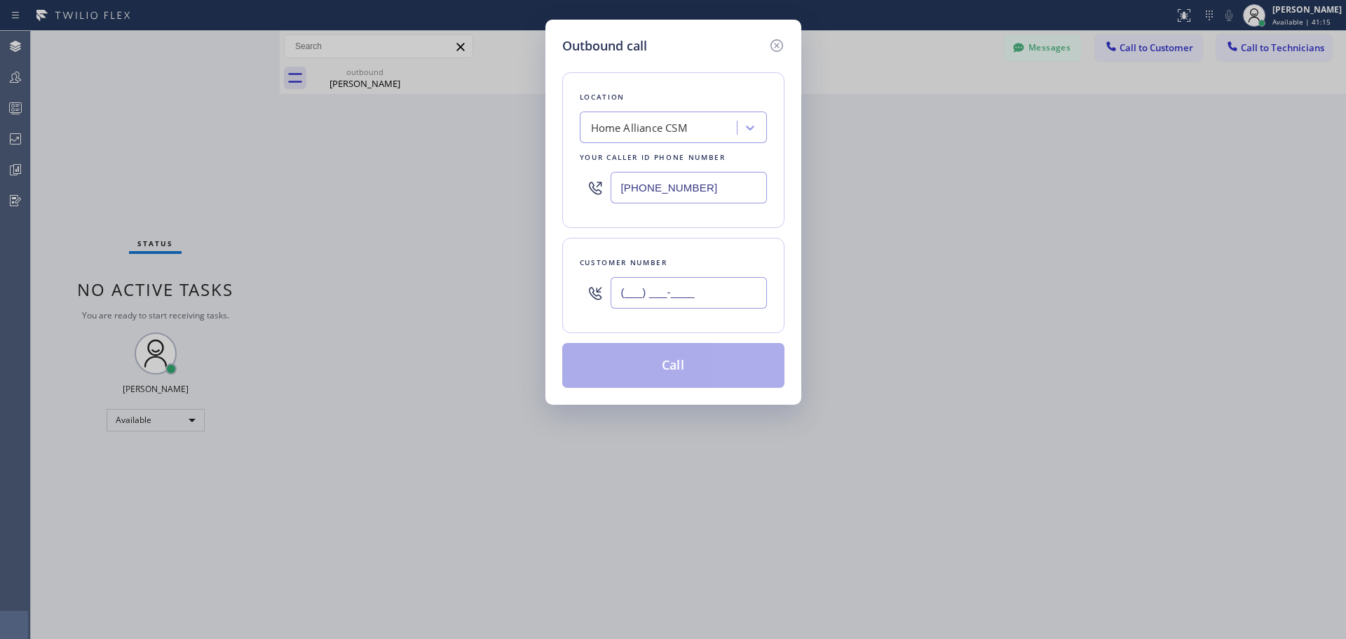
click at [661, 289] on input "(___) ___-____" at bounding box center [689, 293] width 156 height 32
paste input "614) 946-9851"
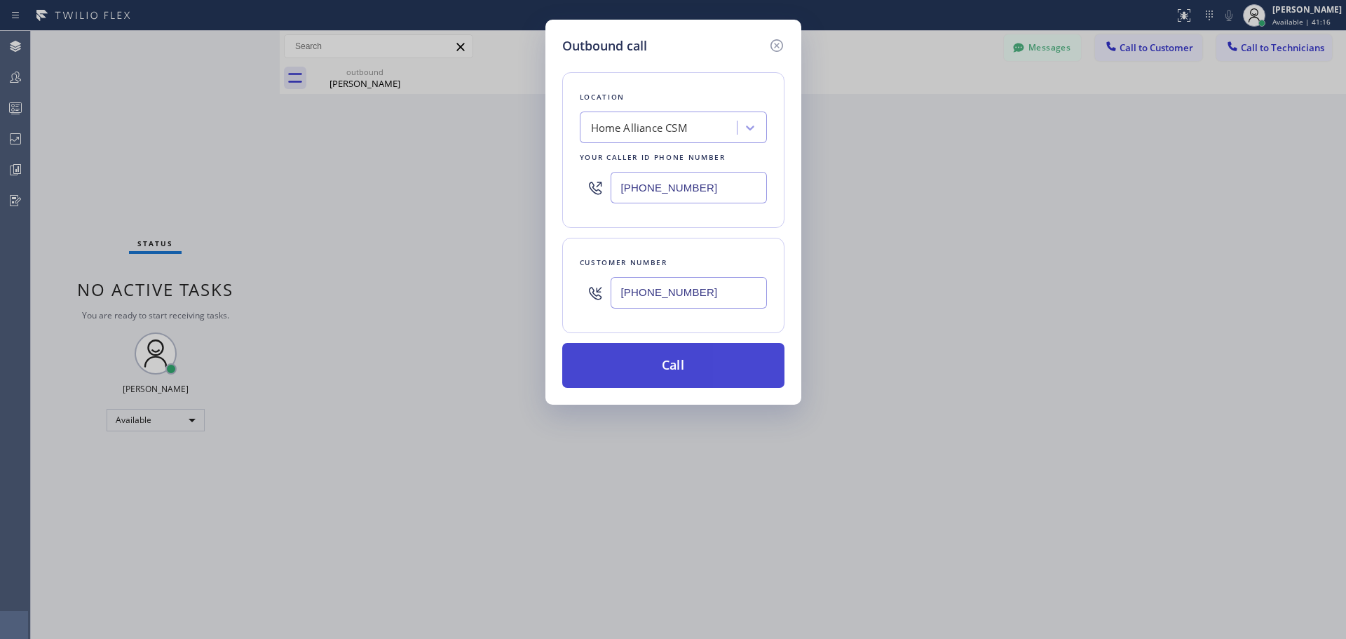
type input "[PHONE_NUMBER]"
click at [674, 360] on button "Call" at bounding box center [673, 365] width 222 height 45
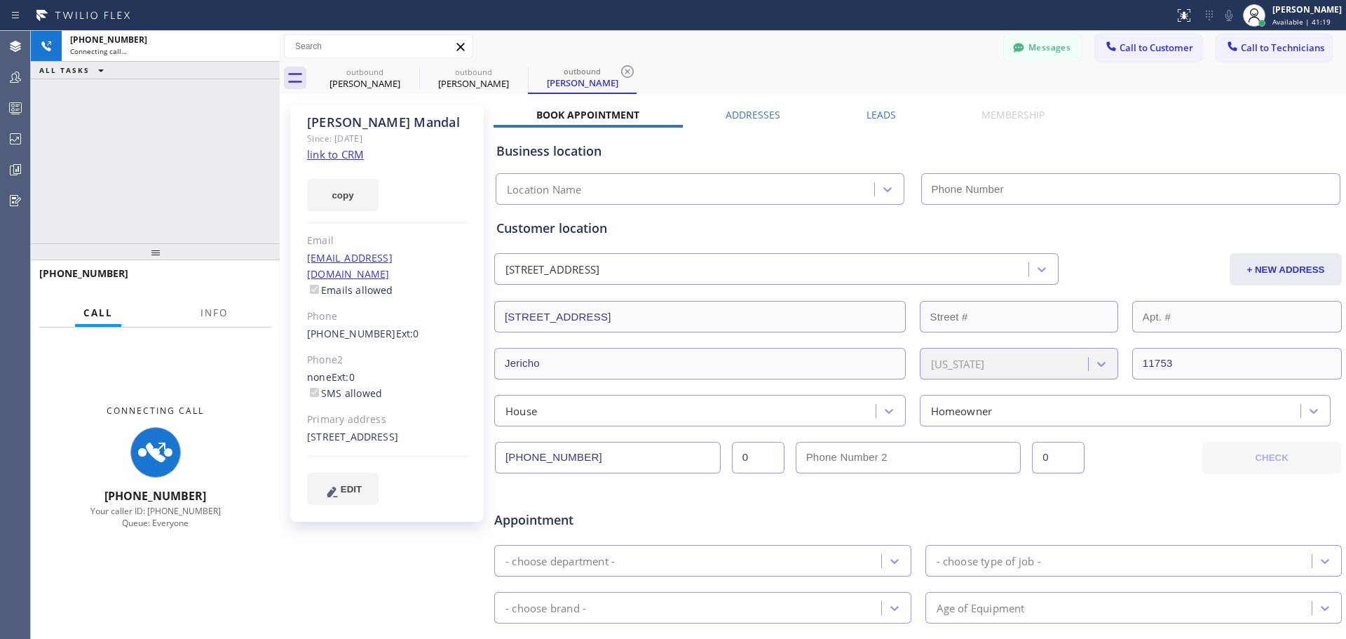
type input "[PHONE_NUMBER]"
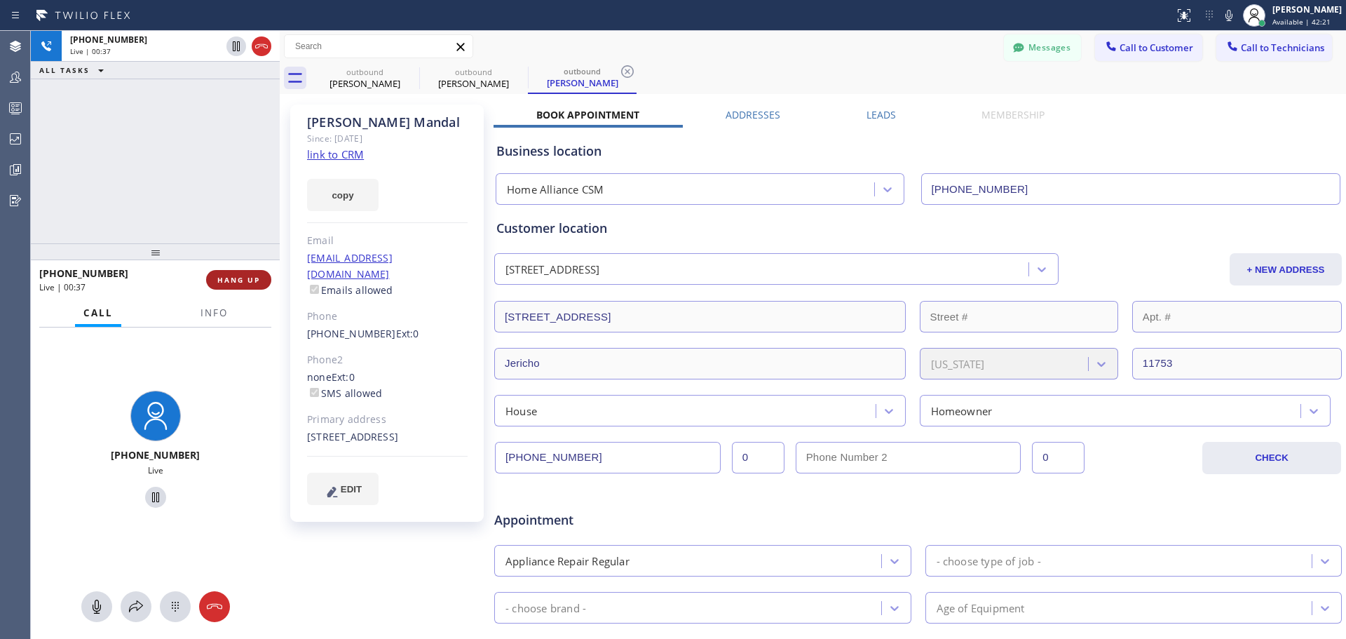
click at [236, 290] on button "HANG UP" at bounding box center [238, 280] width 65 height 20
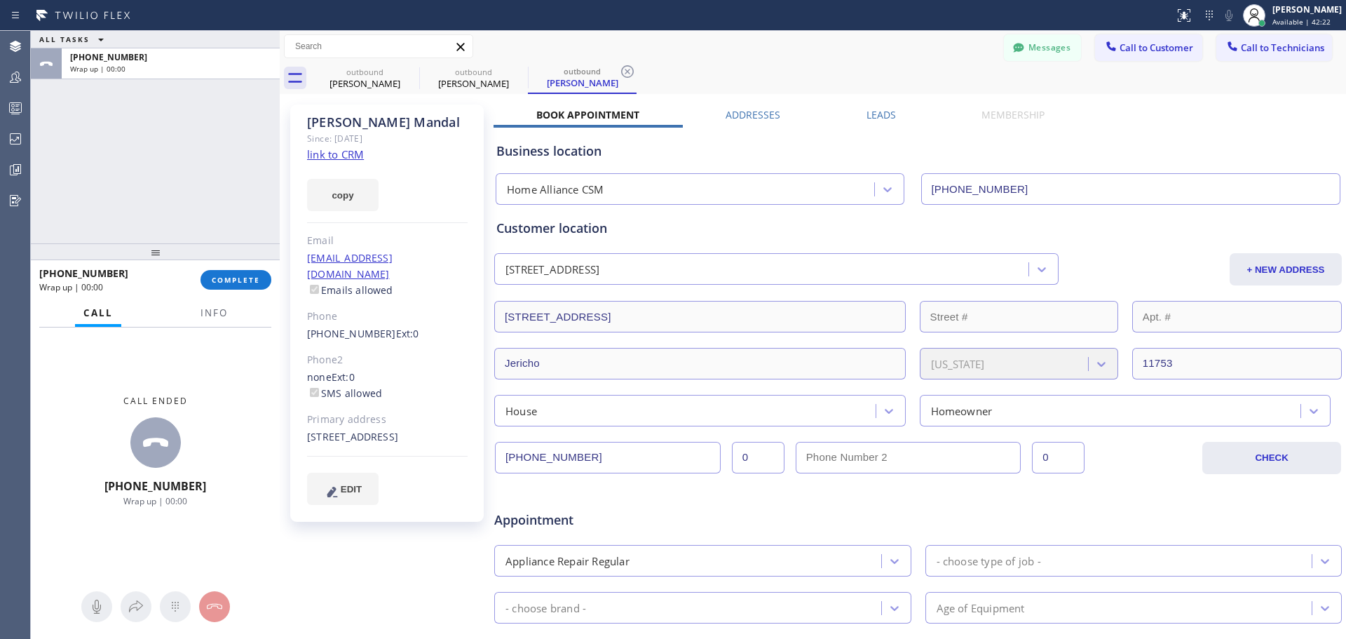
click at [240, 293] on div "[PHONE_NUMBER] Wrap up | 00:00 COMPLETE" at bounding box center [155, 280] width 232 height 36
drag, startPoint x: 238, startPoint y: 280, endPoint x: 238, endPoint y: 288, distance: 7.7
click at [238, 282] on span "COMPLETE" at bounding box center [236, 280] width 48 height 10
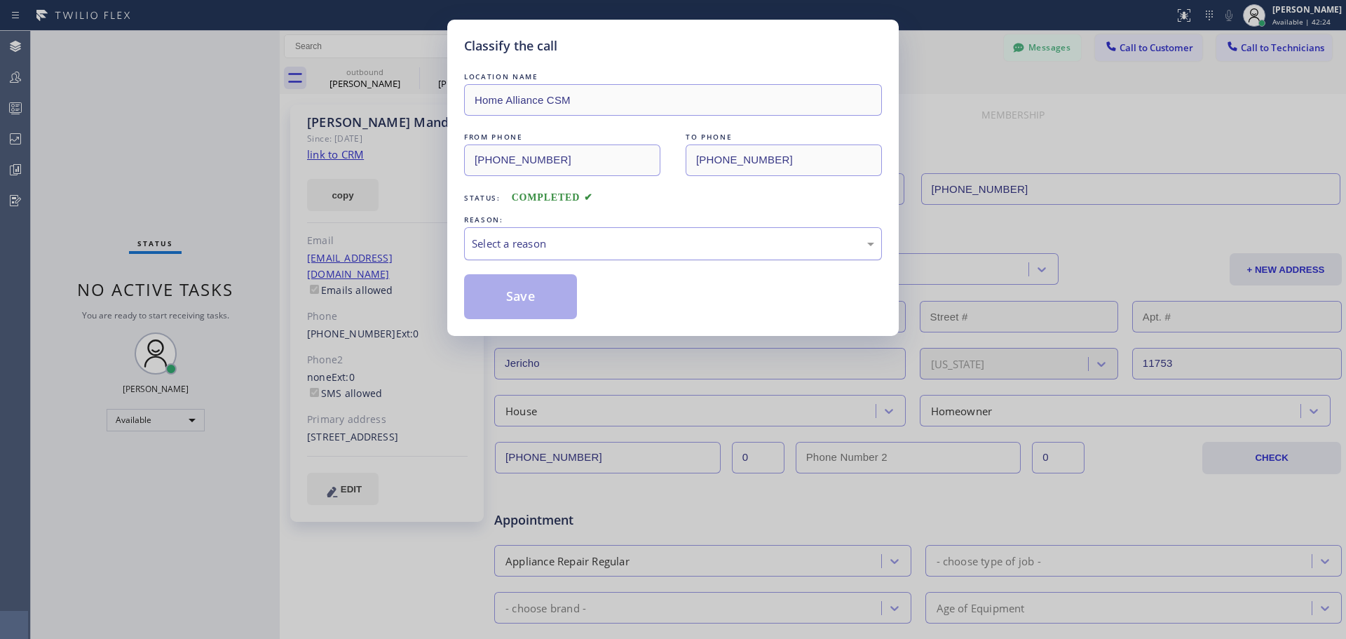
click at [599, 247] on div "Select a reason" at bounding box center [673, 244] width 402 height 16
click at [545, 306] on button "Save" at bounding box center [520, 296] width 113 height 45
